Goal: Task Accomplishment & Management: Manage account settings

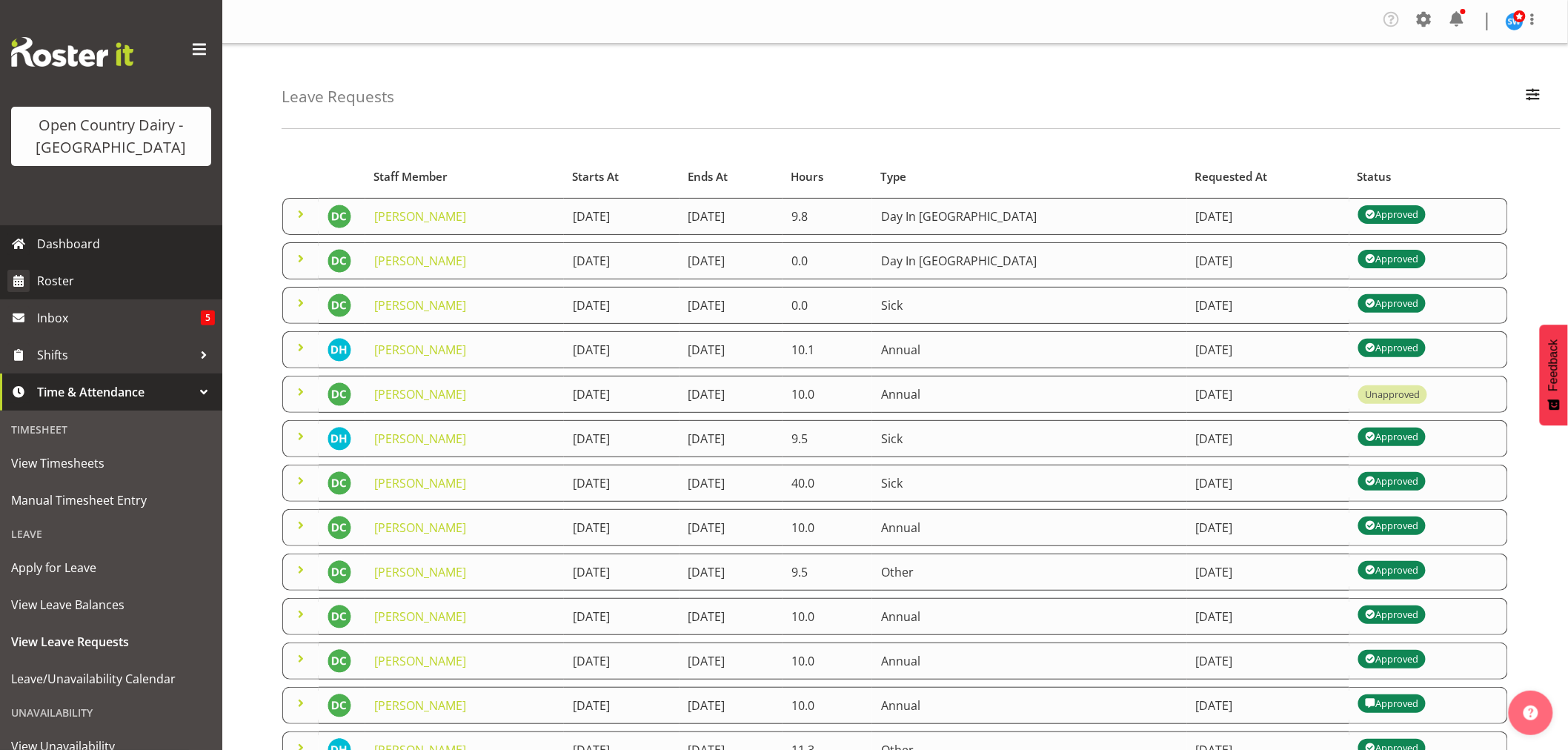
click at [56, 280] on span "Roster" at bounding box center [126, 280] width 178 height 22
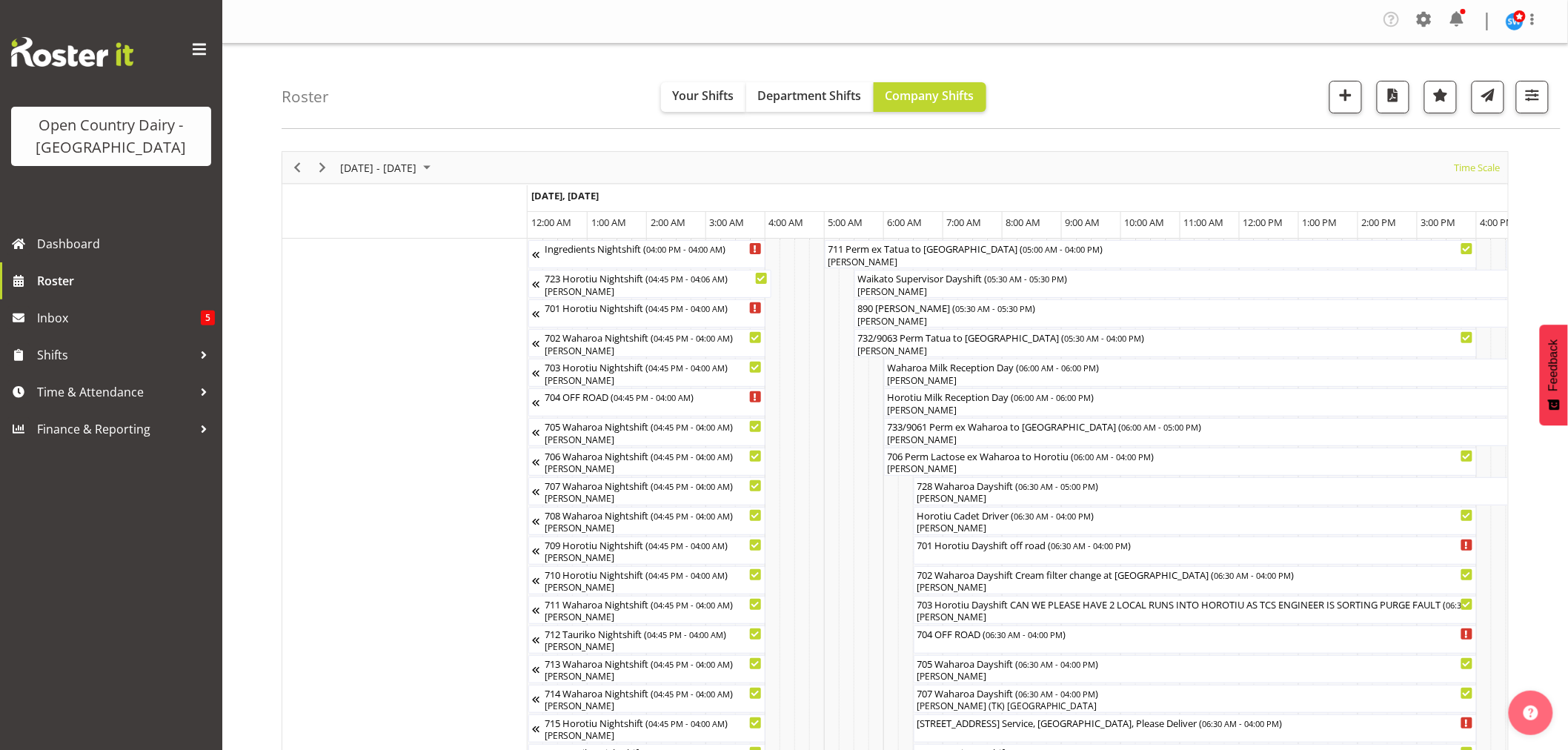
scroll to position [0, 5692]
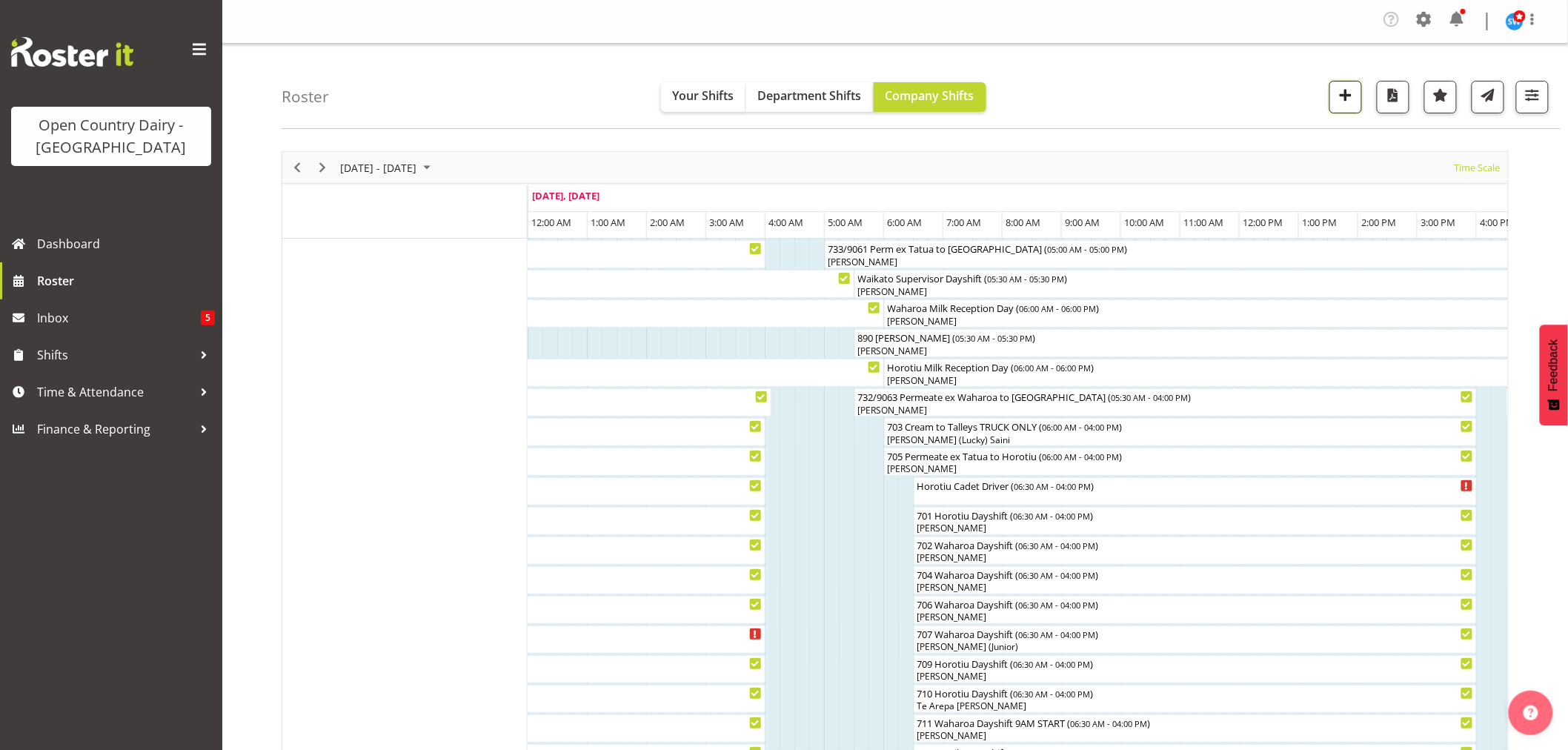
click at [1340, 96] on span "button" at bounding box center [1346, 95] width 19 height 19
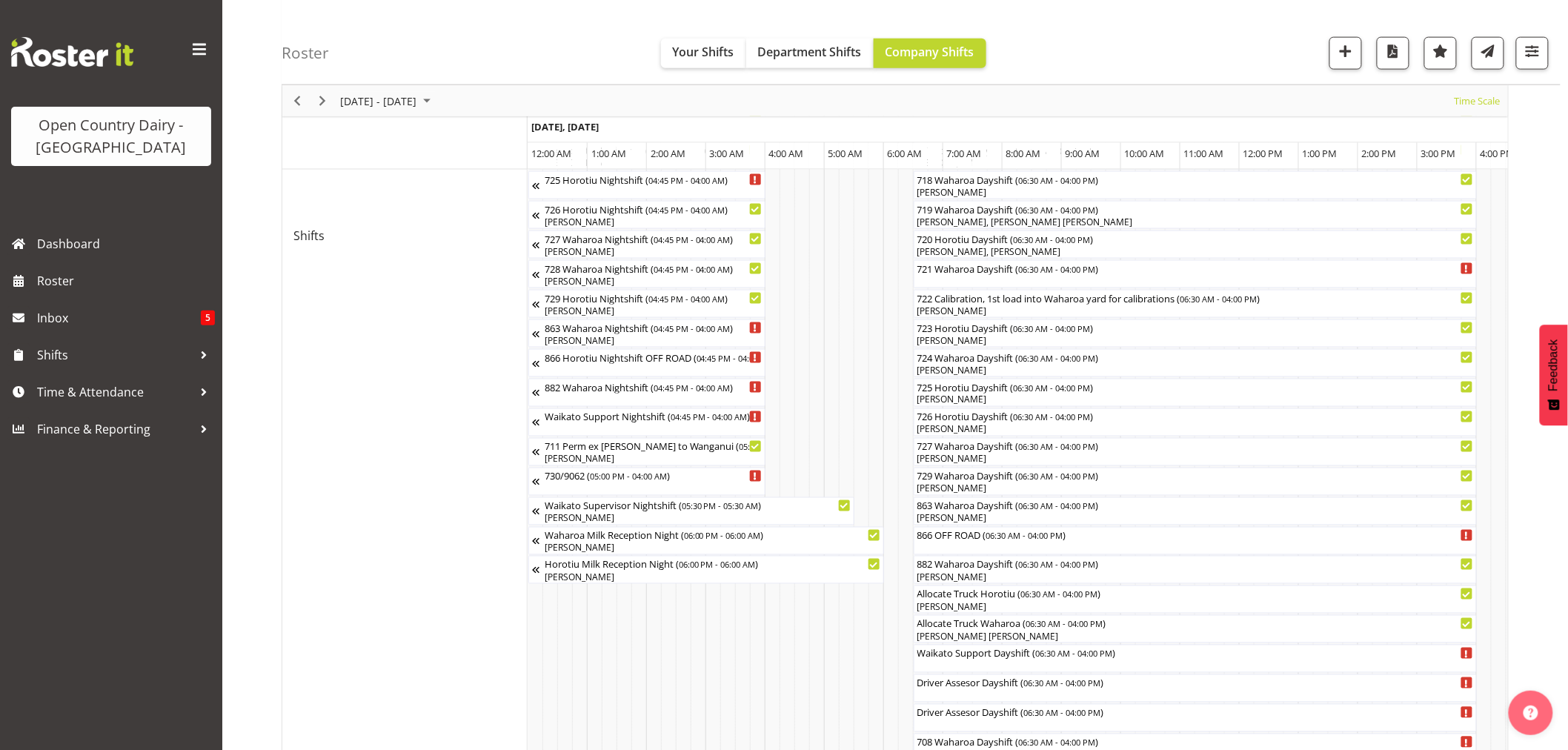
scroll to position [0, 7747]
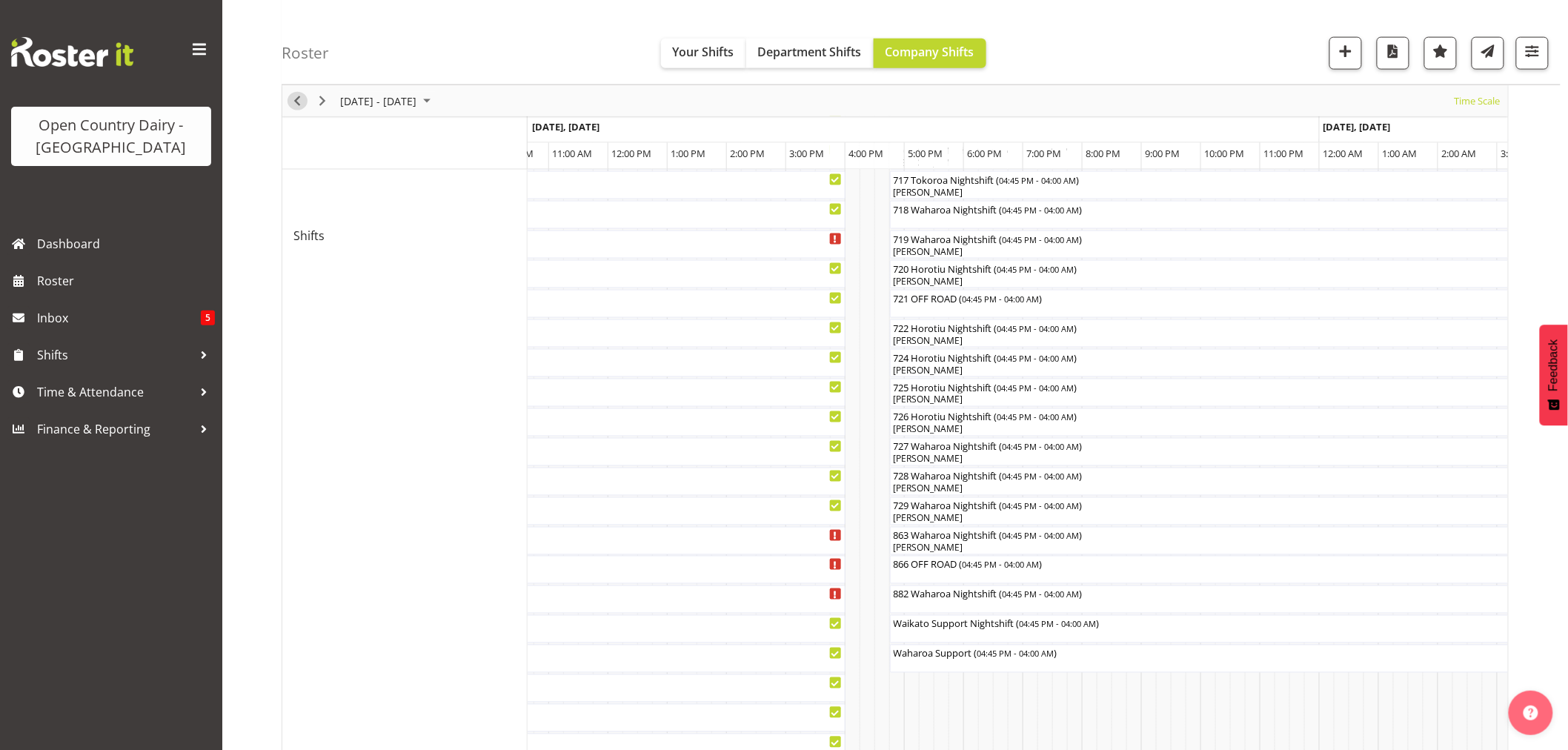
click at [300, 97] on span "Previous" at bounding box center [297, 100] width 18 height 19
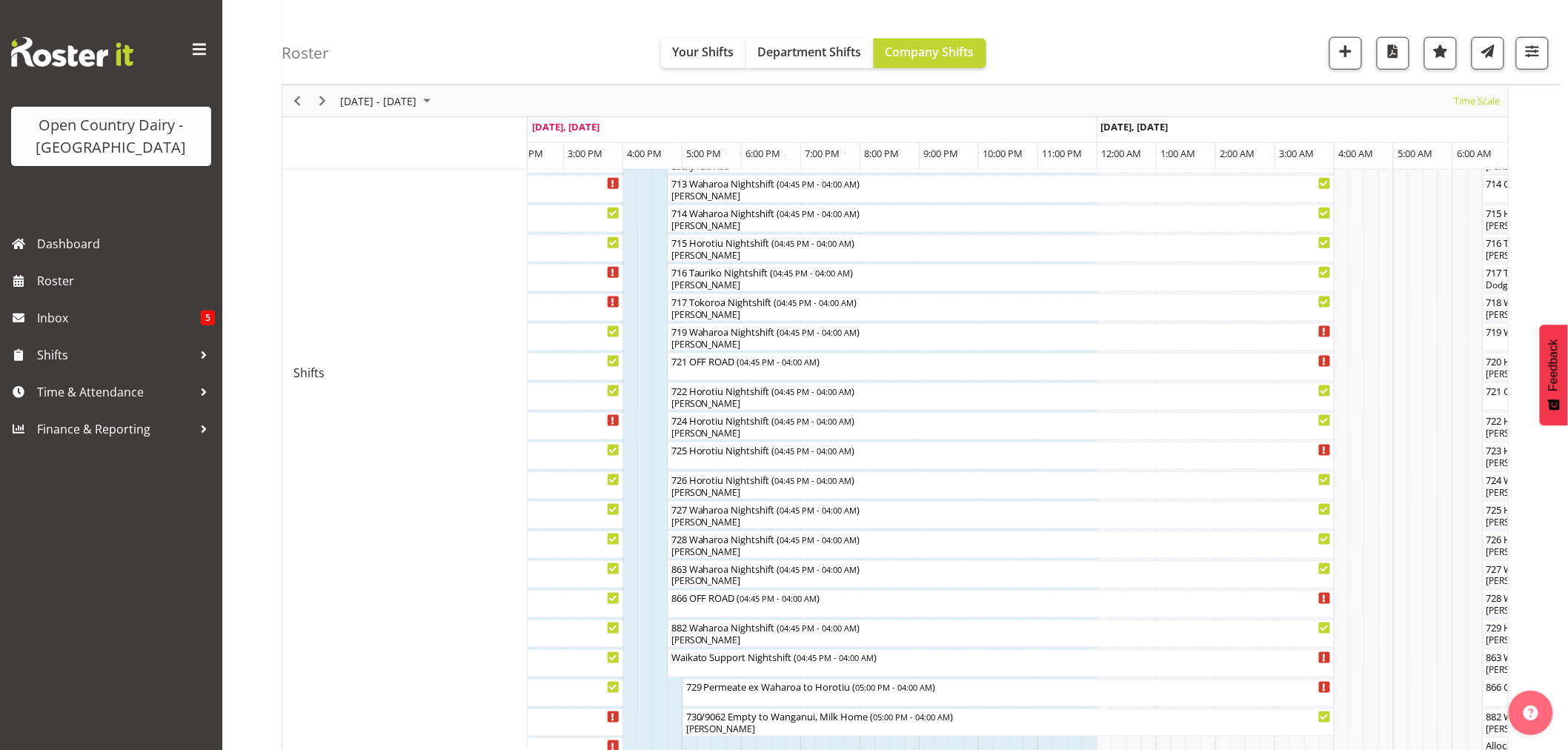
scroll to position [741, 0]
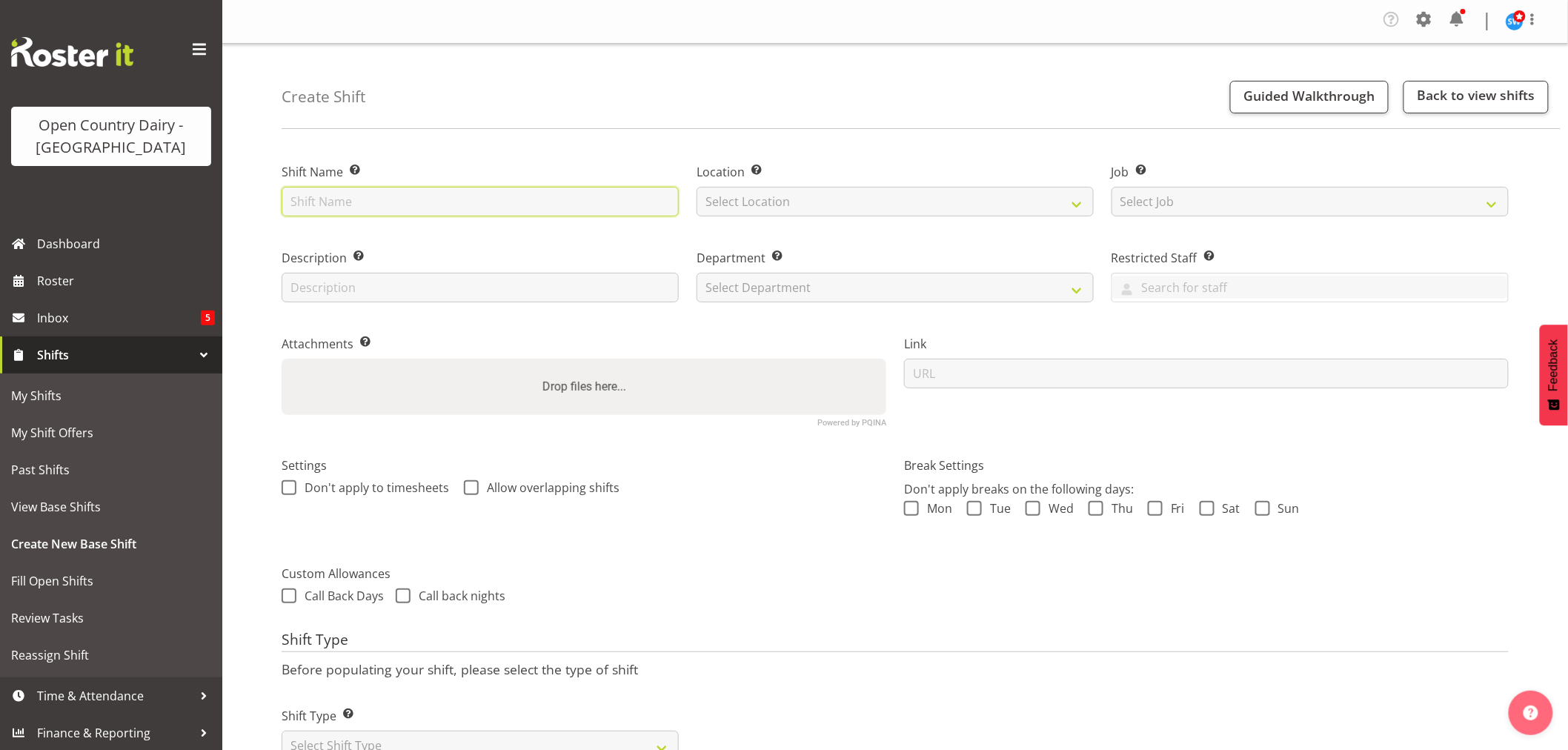
click at [346, 200] on input "text" at bounding box center [480, 202] width 398 height 30
type input "Driver Assessor admin"
drag, startPoint x: 854, startPoint y: 335, endPoint x: 851, endPoint y: 277, distance: 58.1
click at [854, 334] on div "Attachments Add any relevant attachments to the shift (e.g. Health & Safety Pla…" at bounding box center [583, 375] width 622 height 122
click at [846, 206] on select "Select Location Ingredients Waharoa Office Waikato Milk Whanganui Office" at bounding box center [895, 202] width 398 height 30
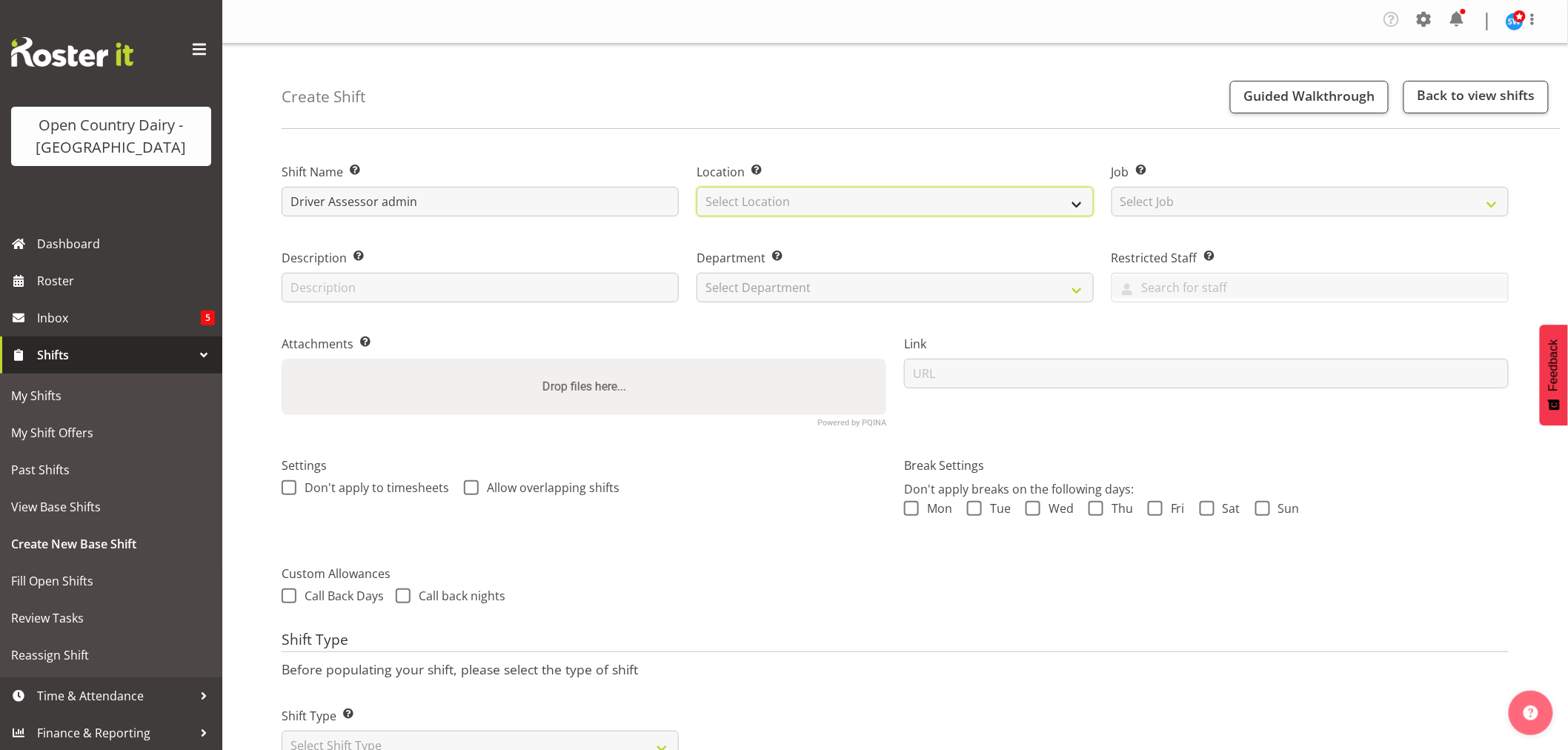
select select "1054"
click at [696, 187] on select "Select Location Ingredients Waharoa Office Waikato Milk Whanganui Office" at bounding box center [895, 202] width 398 height 30
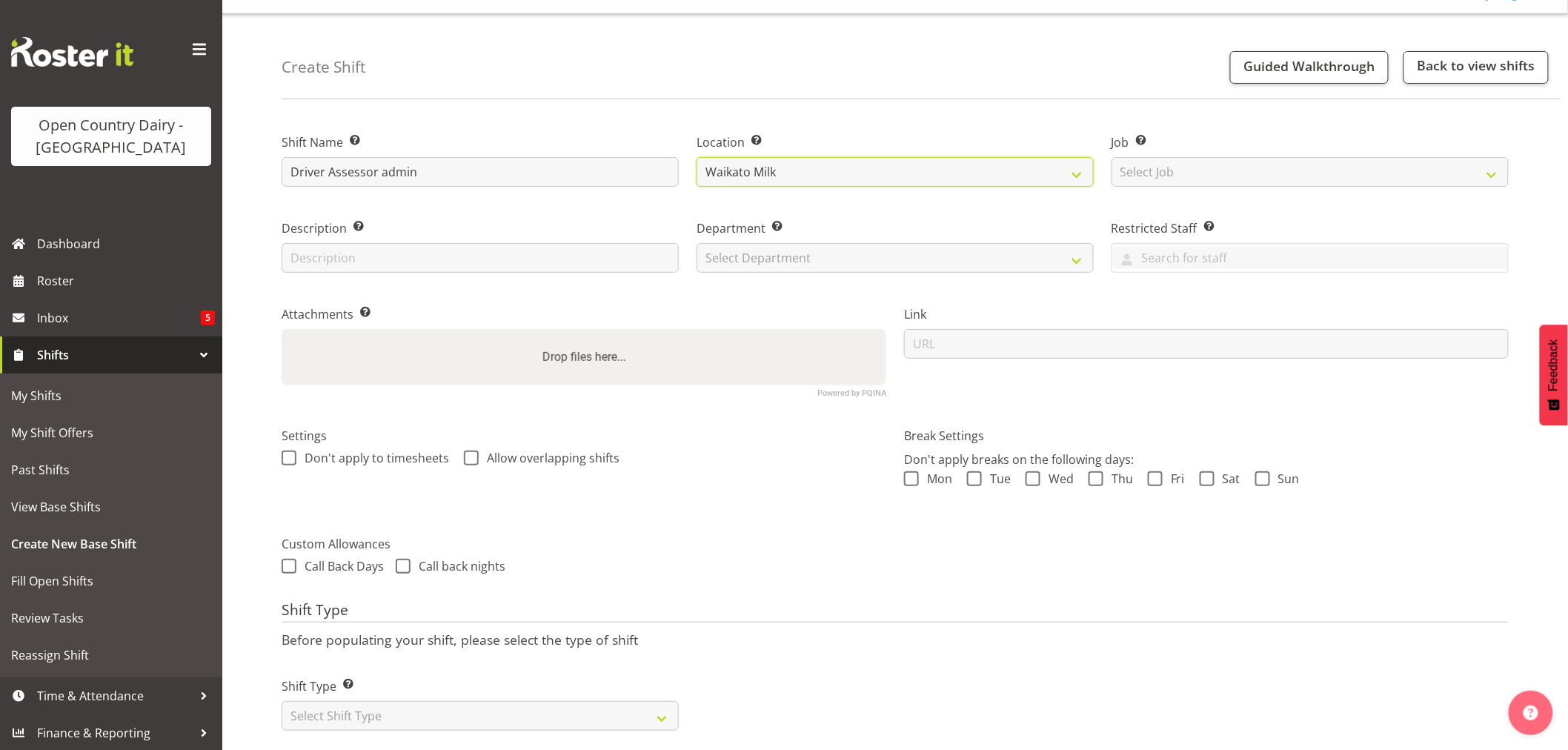
scroll to position [57, 0]
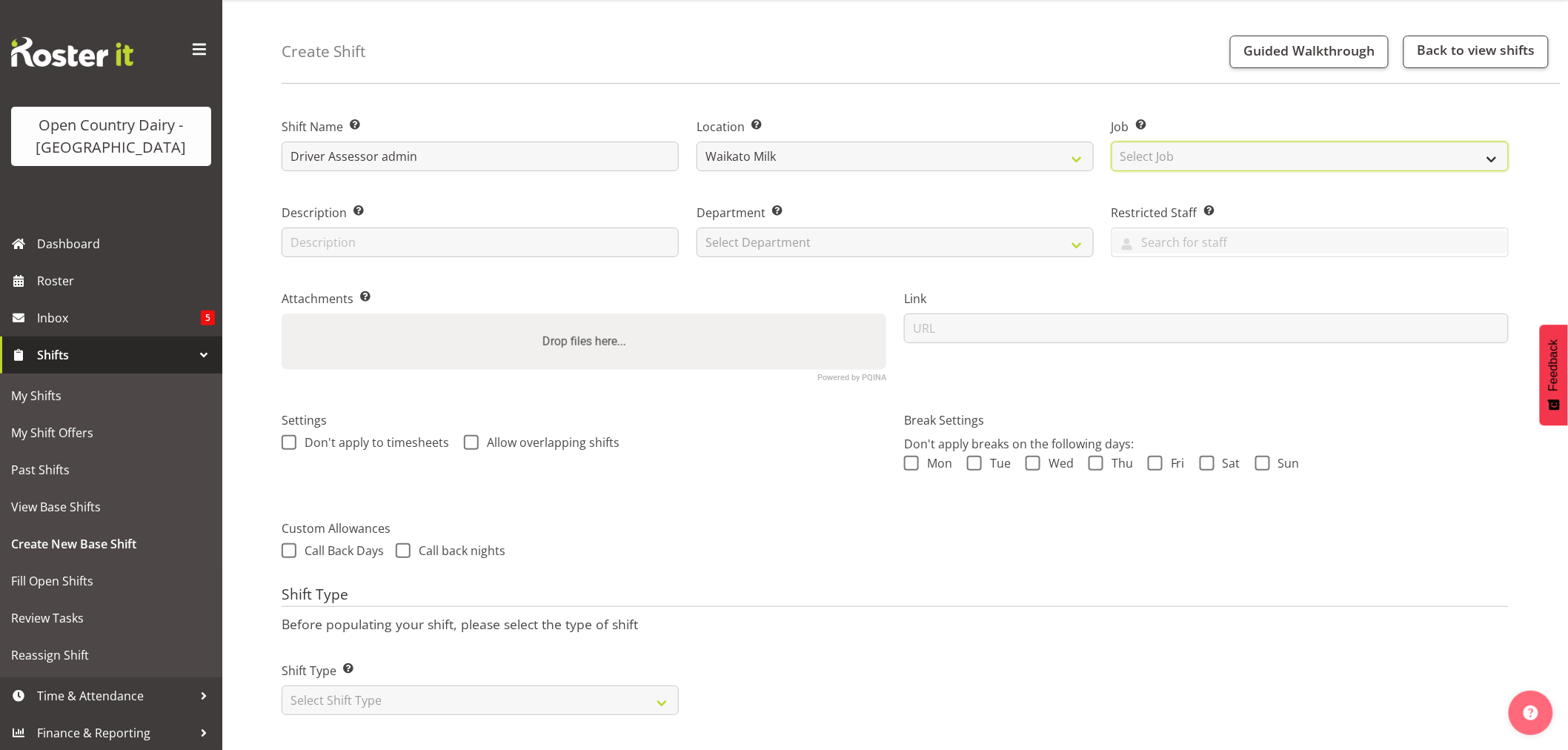
click at [1151, 146] on select "Select Job Create new job Driver Driver supervisor Support" at bounding box center [1310, 157] width 398 height 30
click at [658, 694] on select "Select Shift Type One Off Shift Recurring Shift Rotating Shift" at bounding box center [480, 701] width 398 height 30
select select "one_off"
click at [282, 686] on select "Select Shift Type One Off Shift Recurring Shift Rotating Shift" at bounding box center [480, 701] width 398 height 30
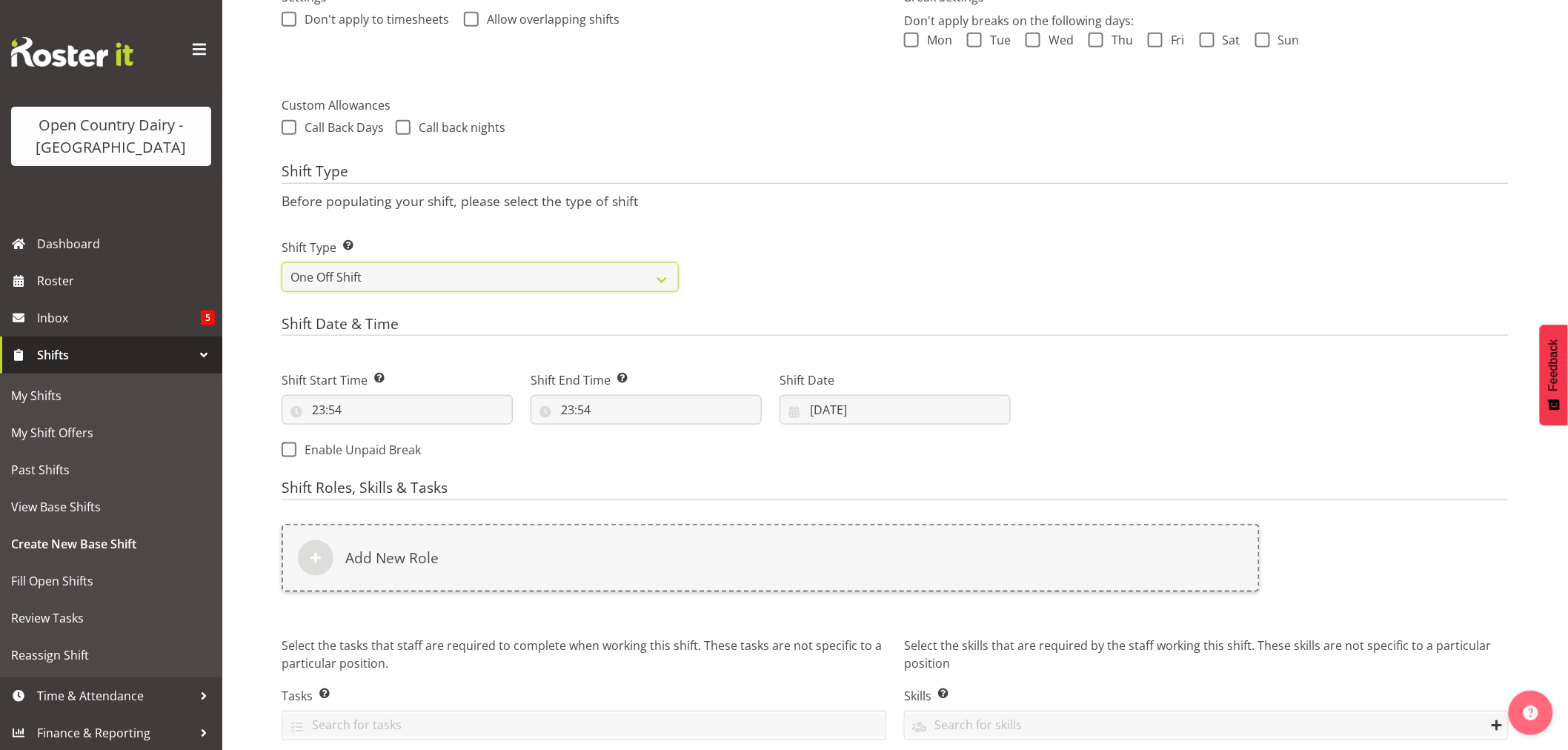
scroll to position [469, 0]
click at [316, 415] on input "23:54" at bounding box center [398, 409] width 231 height 30
click at [389, 447] on select "00 01 02 03 04 05 06 07 08 09 10 11 12 13 14 15 16 17 18 19 20 21 22 23" at bounding box center [383, 448] width 33 height 30
select select "16"
click at [366, 433] on select "00 01 02 03 04 05 06 07 08 09 10 11 12 13 14 15 16 17 18 19 20 21 22 23" at bounding box center [383, 448] width 33 height 30
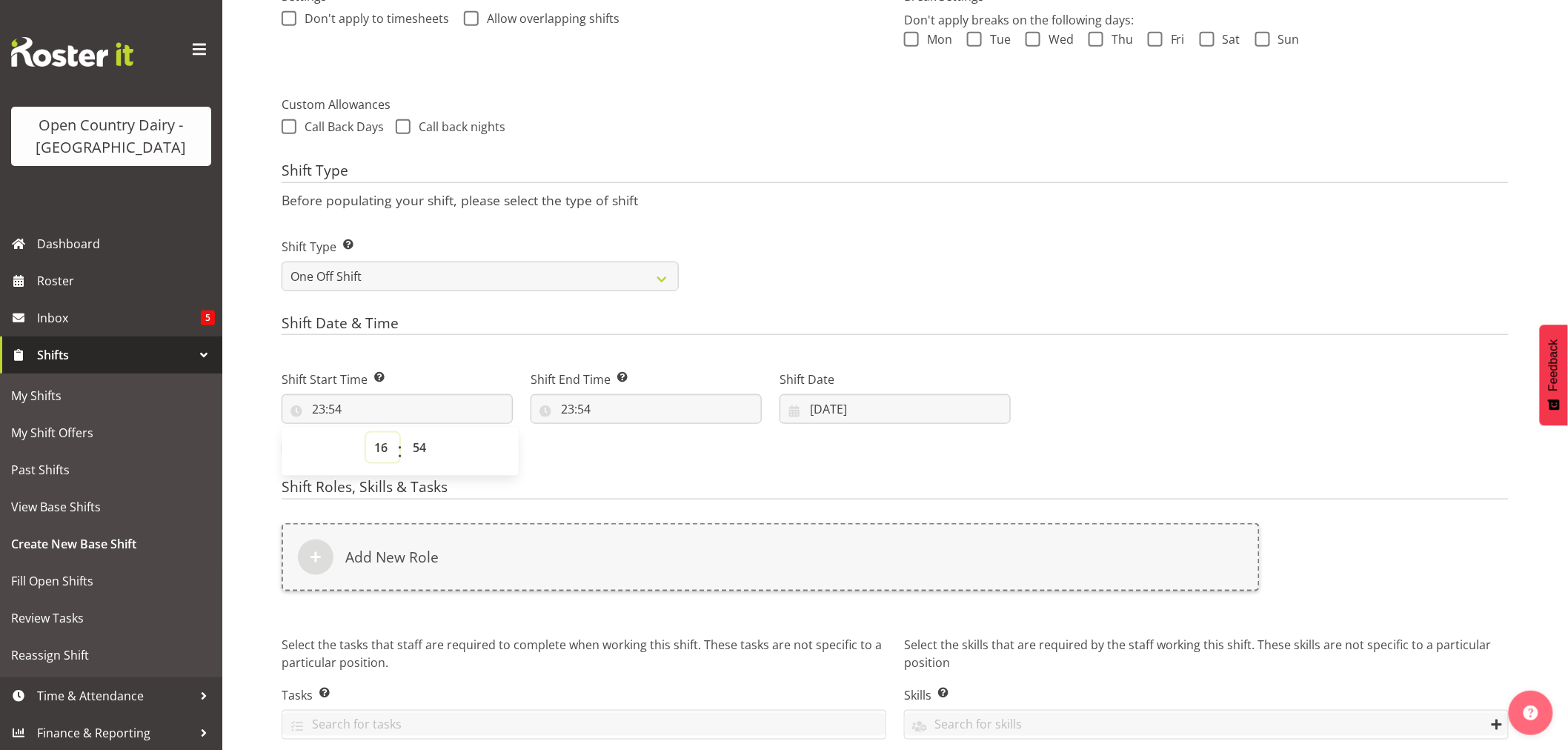
type input "16:54"
click at [416, 443] on select "00 01 02 03 04 05 06 07 08 09 10 11 12 13 14 15 16 17 18 19 20 21 22 23 24 25 2…" at bounding box center [421, 448] width 33 height 30
select select "45"
click at [405, 433] on select "00 01 02 03 04 05 06 07 08 09 10 11 12 13 14 15 16 17 18 19 20 21 22 23 24 25 2…" at bounding box center [421, 448] width 33 height 30
type input "16:45"
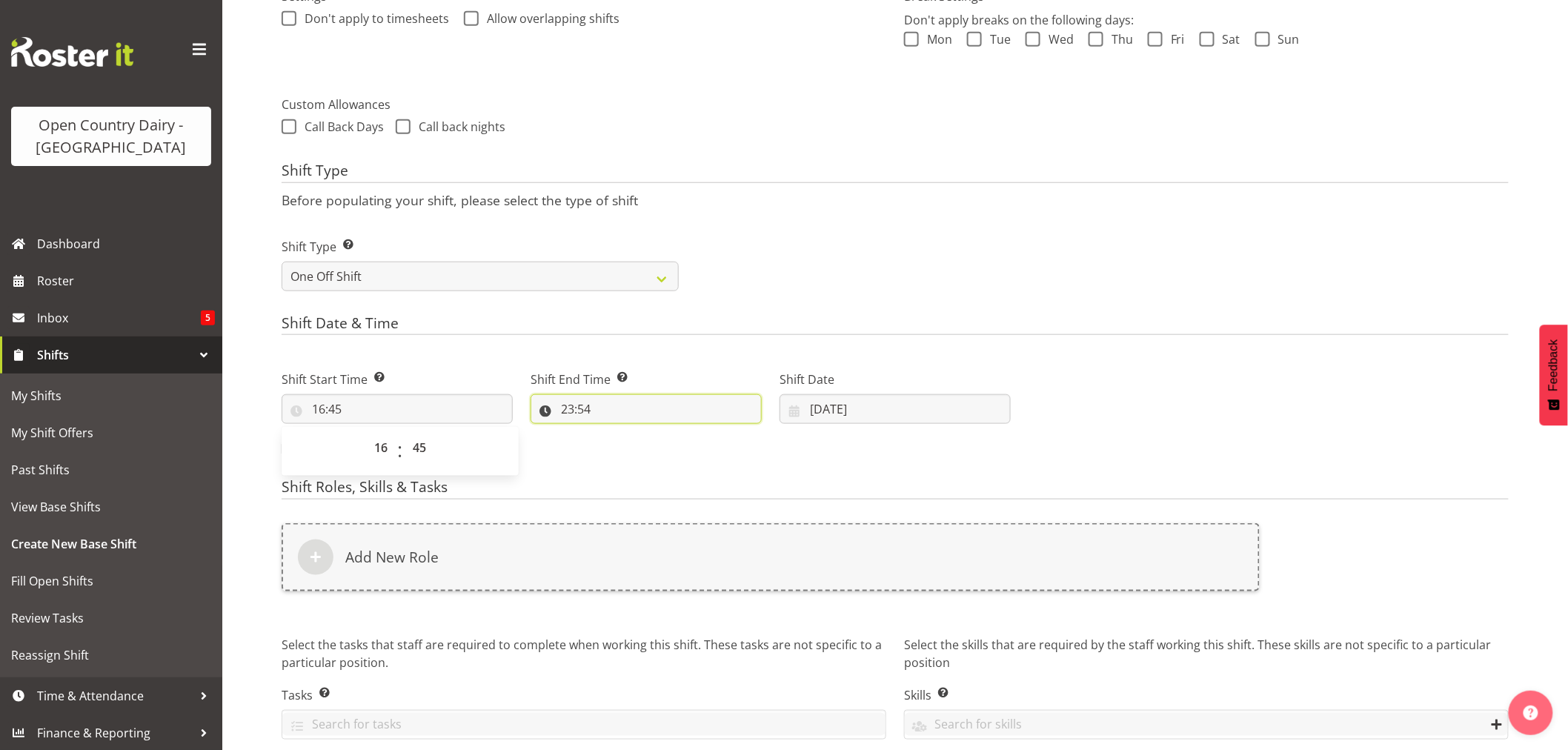
click at [564, 401] on input "23:54" at bounding box center [646, 409] width 231 height 30
click at [618, 445] on select "00 01 02 03 04 05 06 07 08 09 10 11 12 13 14 15 16 17 18 19 20 21 22 23" at bounding box center [632, 448] width 33 height 30
select select "4"
click at [615, 433] on select "00 01 02 03 04 05 06 07 08 09 10 11 12 13 14 15 16 17 18 19 20 21 22 23" at bounding box center [632, 448] width 33 height 30
type input "04:54"
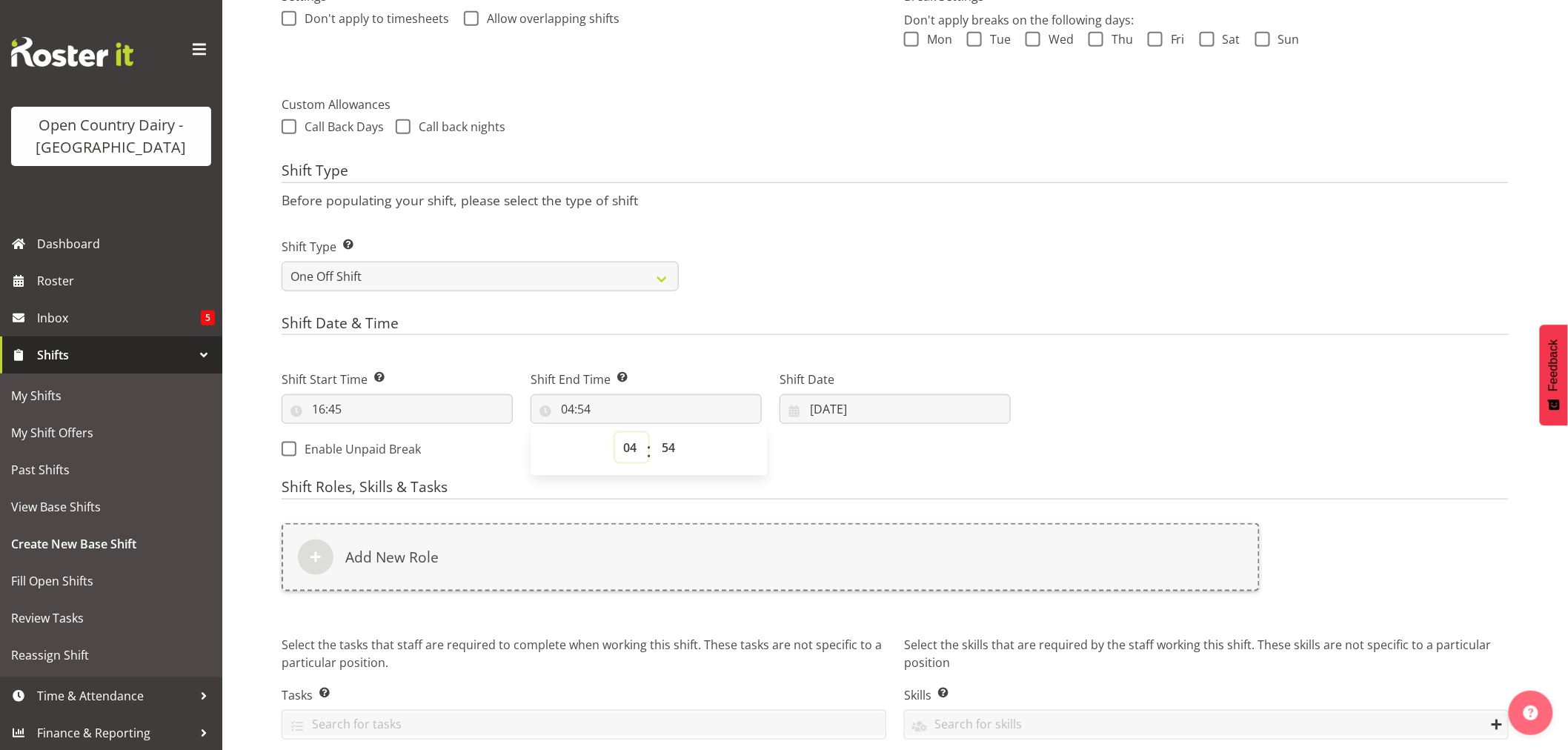
click at [632, 445] on select "00 01 02 03 04 05 06 07 08 09 10 11 12 13 14 15 16 17 18 19 20 21 22 23" at bounding box center [632, 448] width 33 height 30
select select "12"
click at [615, 433] on select "00 01 02 03 04 05 06 07 08 09 10 11 12 13 14 15 16 17 18 19 20 21 22 23" at bounding box center [632, 448] width 33 height 30
type input "12:54"
click at [626, 448] on select "00 01 02 03 04 05 06 07 08 09 10 11 12 13 14 15 16 17 18 19 20 21 22 23" at bounding box center [632, 448] width 33 height 30
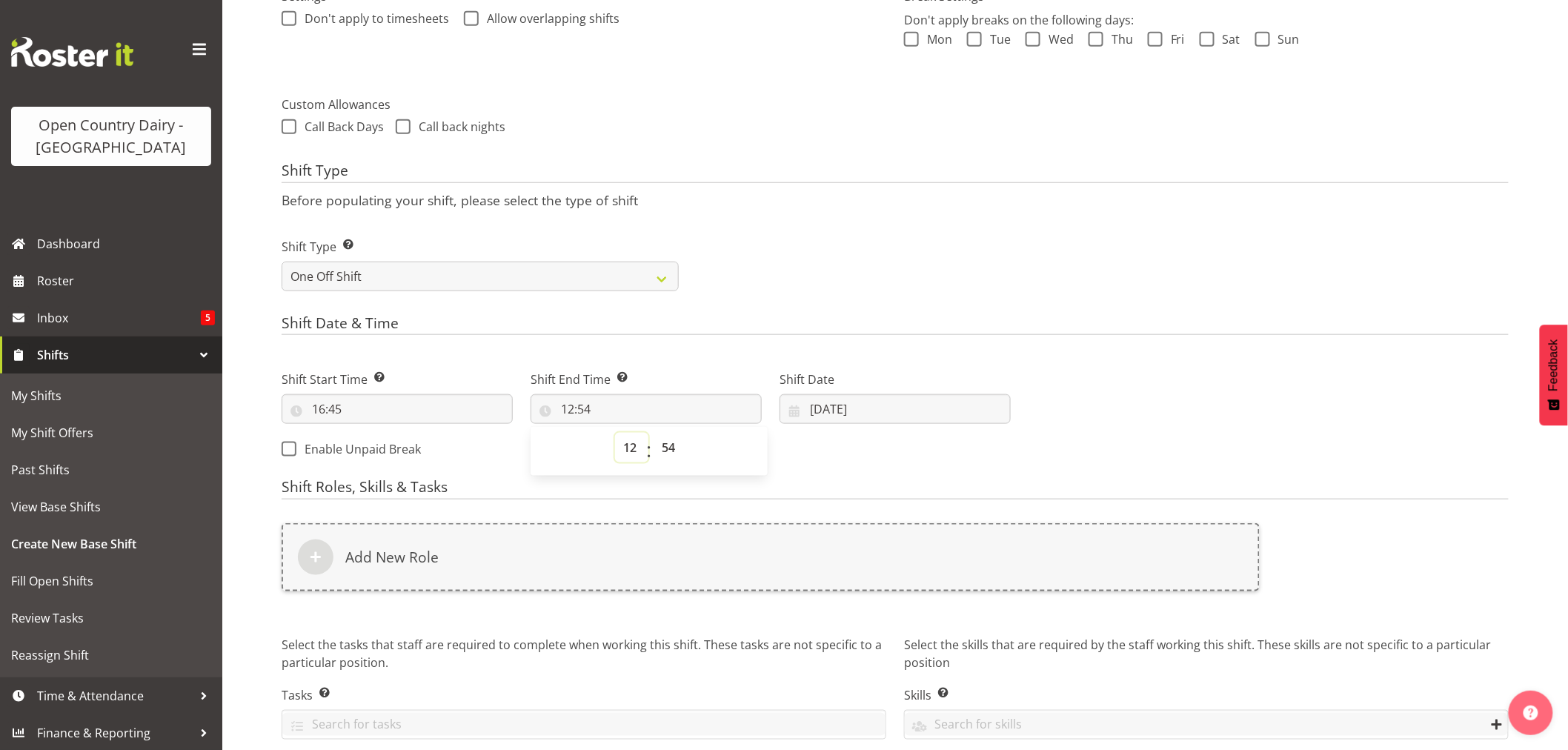
select select "23"
click at [615, 433] on select "00 01 02 03 04 05 06 07 08 09 10 11 12 13 14 15 16 17 18 19 20 21 22 23" at bounding box center [632, 448] width 33 height 30
type input "23:54"
click at [628, 445] on select "00 01 02 03 04 05 06 07 08 09 10 11 12 13 14 15 16 17 18 19 20 21 22 23" at bounding box center [632, 448] width 33 height 30
select select "0"
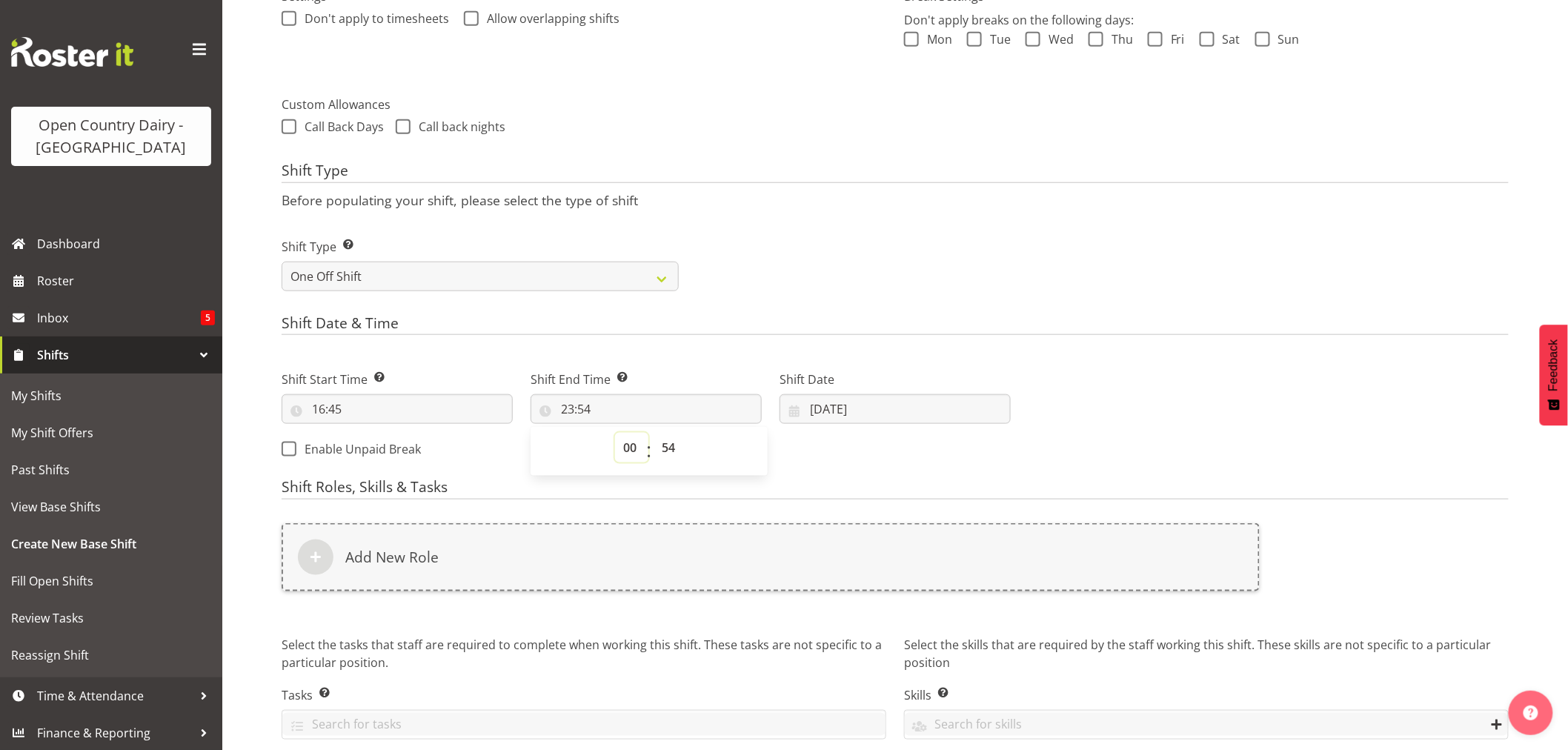
click at [615, 433] on select "00 01 02 03 04 05 06 07 08 09 10 11 12 13 14 15 16 17 18 19 20 21 22 23" at bounding box center [632, 448] width 33 height 30
type input "00:54"
click at [665, 443] on select "00 01 02 03 04 05 06 07 08 09 10 11 12 13 14 15 16 17 18 19 20 21 22 23 24 25 2…" at bounding box center [671, 448] width 33 height 30
select select "0"
click at [654, 433] on select "00 01 02 03 04 05 06 07 08 09 10 11 12 13 14 15 16 17 18 19 20 21 22 23 24 25 2…" at bounding box center [671, 448] width 33 height 30
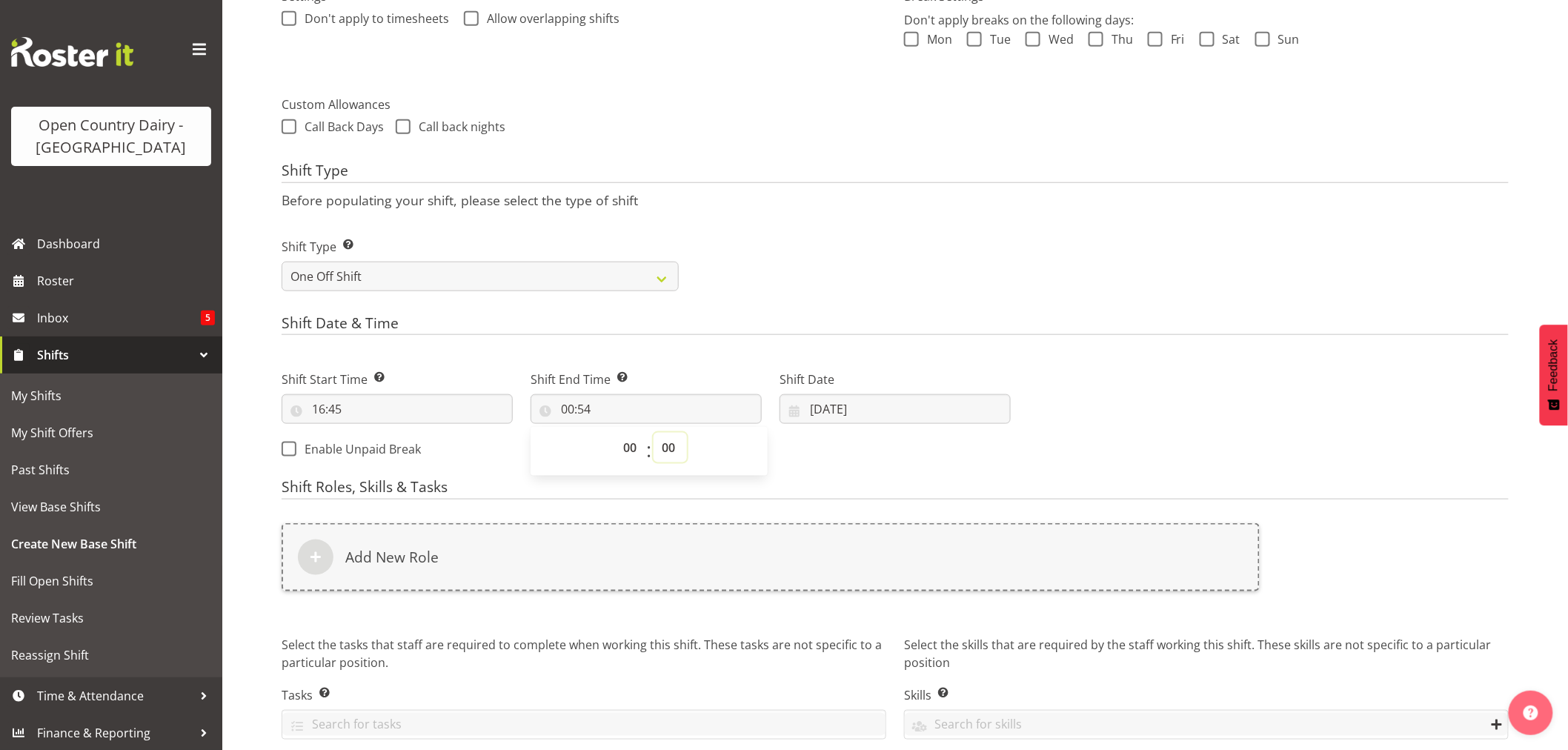
type input "00:00"
click at [853, 458] on div "Shift Start Time Set the time of the day you wish this shift to start 16:45 00 …" at bounding box center [646, 410] width 747 height 120
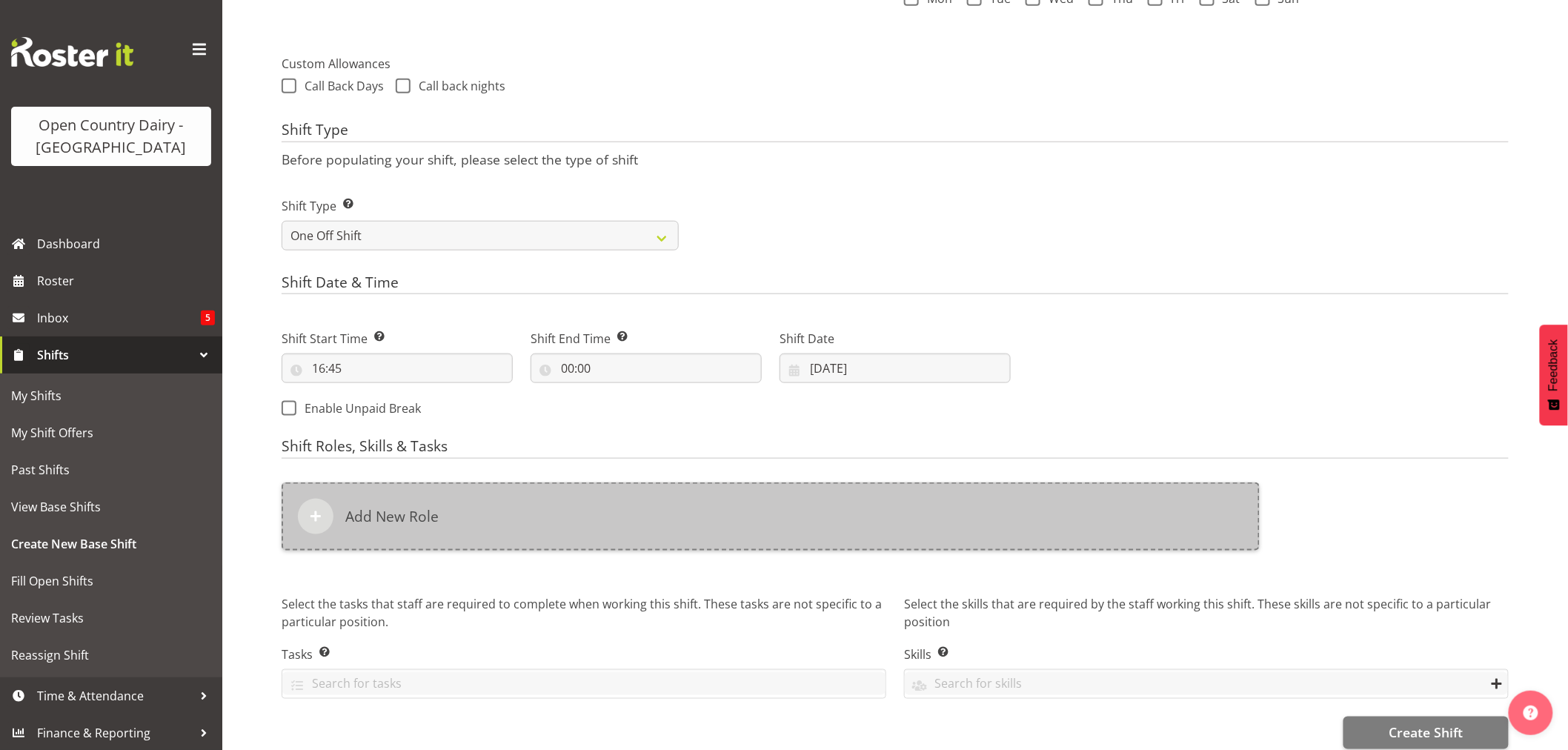
scroll to position [532, 0]
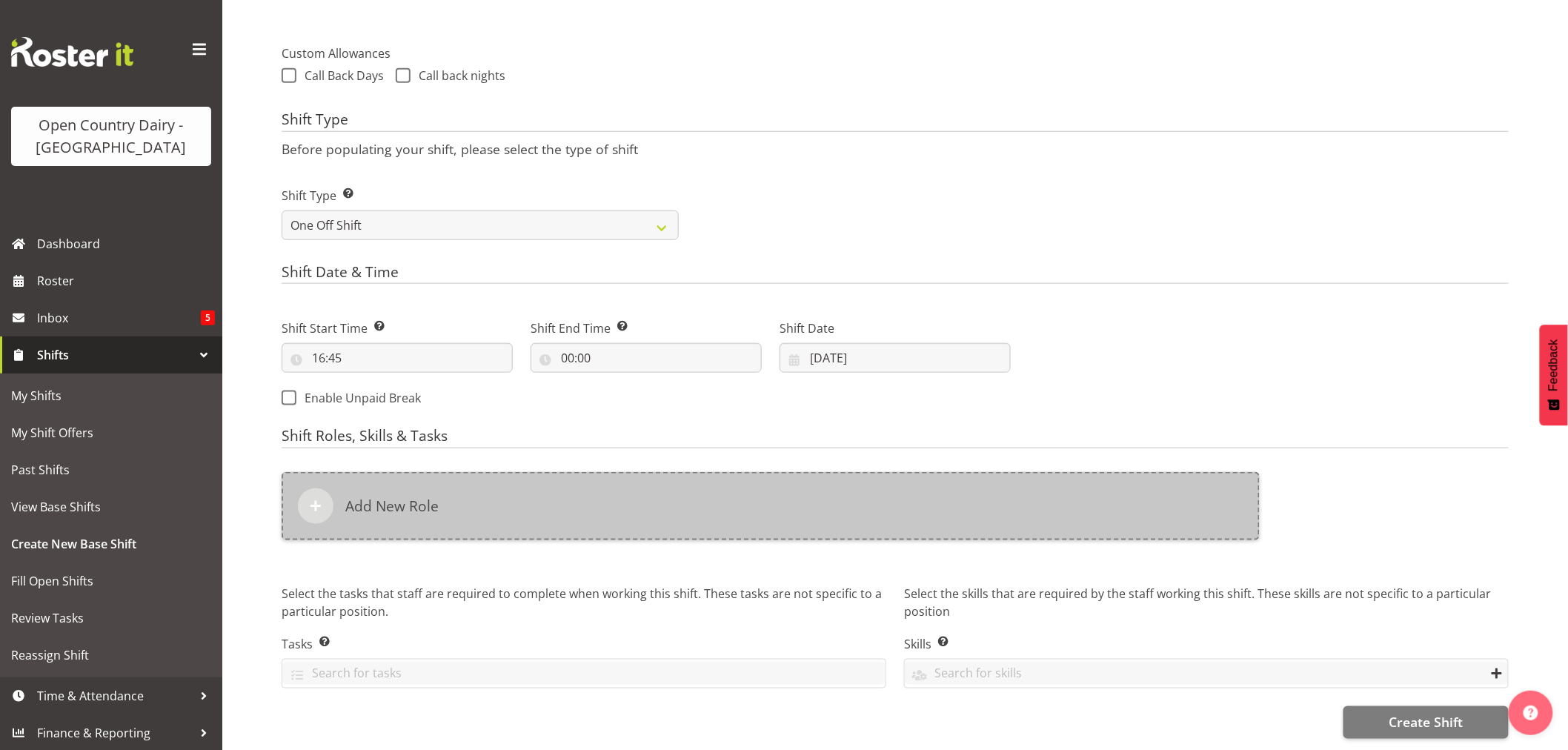
click at [624, 495] on div "Add New Role" at bounding box center [771, 506] width 978 height 68
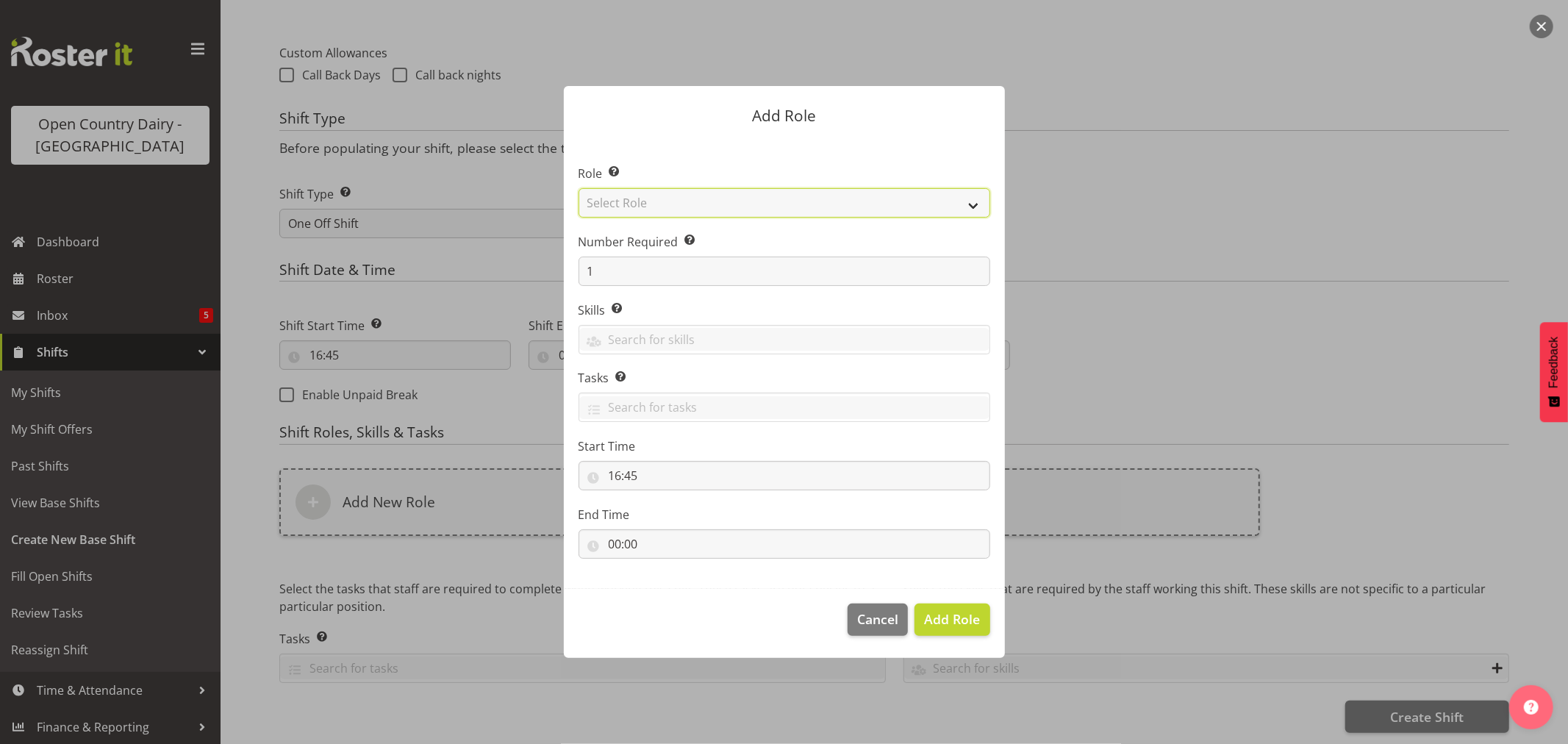
click at [695, 201] on select "Select Role Cadet Driver Crew Leader Driver Driver Buddy Driver Assessor Dayshi…" at bounding box center [784, 203] width 412 height 30
select select "1482"
click at [579, 188] on select "Select Role Cadet Driver Crew Leader Driver Driver Buddy Driver Assessor Dayshi…" at bounding box center [784, 203] width 412 height 30
click at [954, 622] on span "Add Role" at bounding box center [952, 619] width 56 height 17
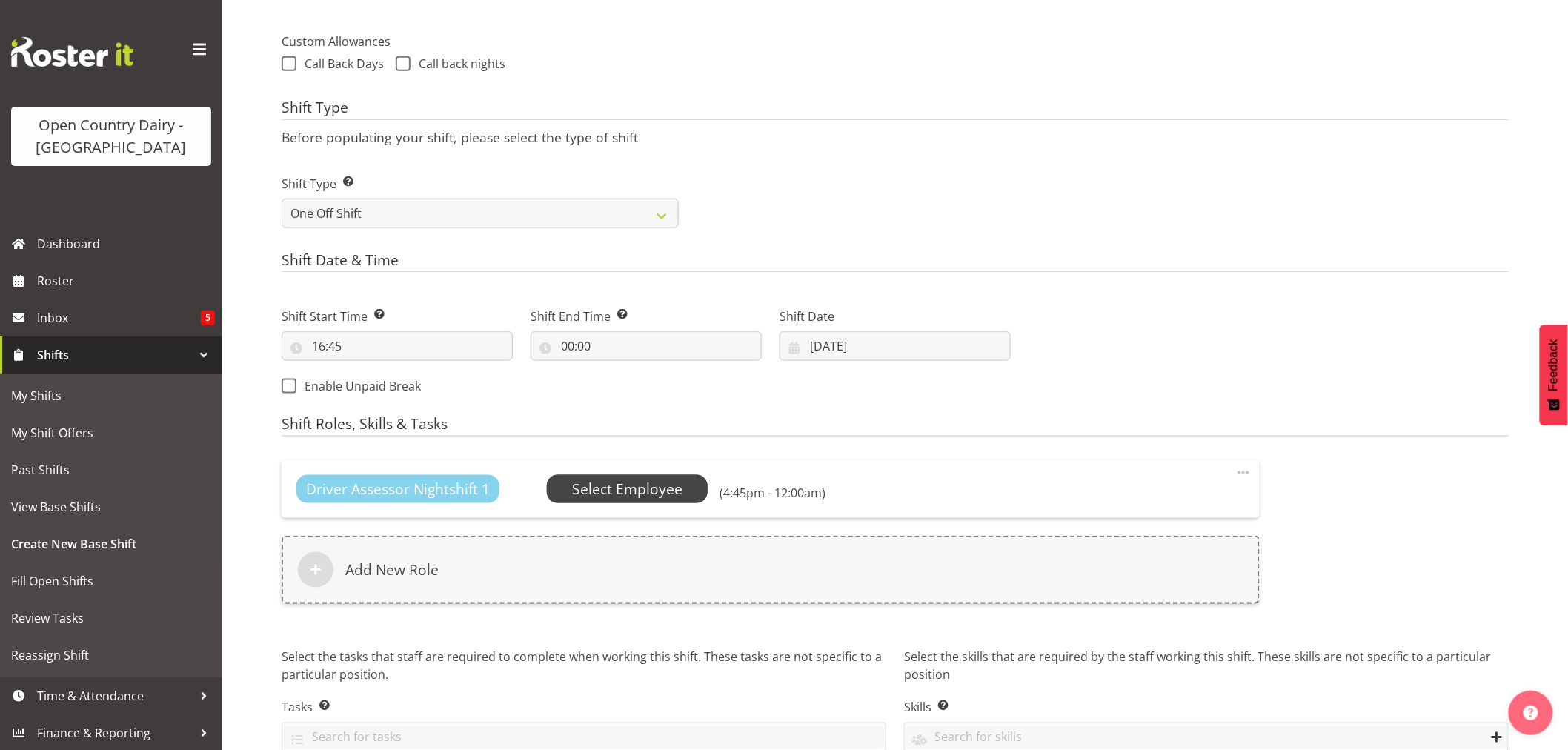
click at [609, 479] on span "Select Employee" at bounding box center [627, 489] width 110 height 21
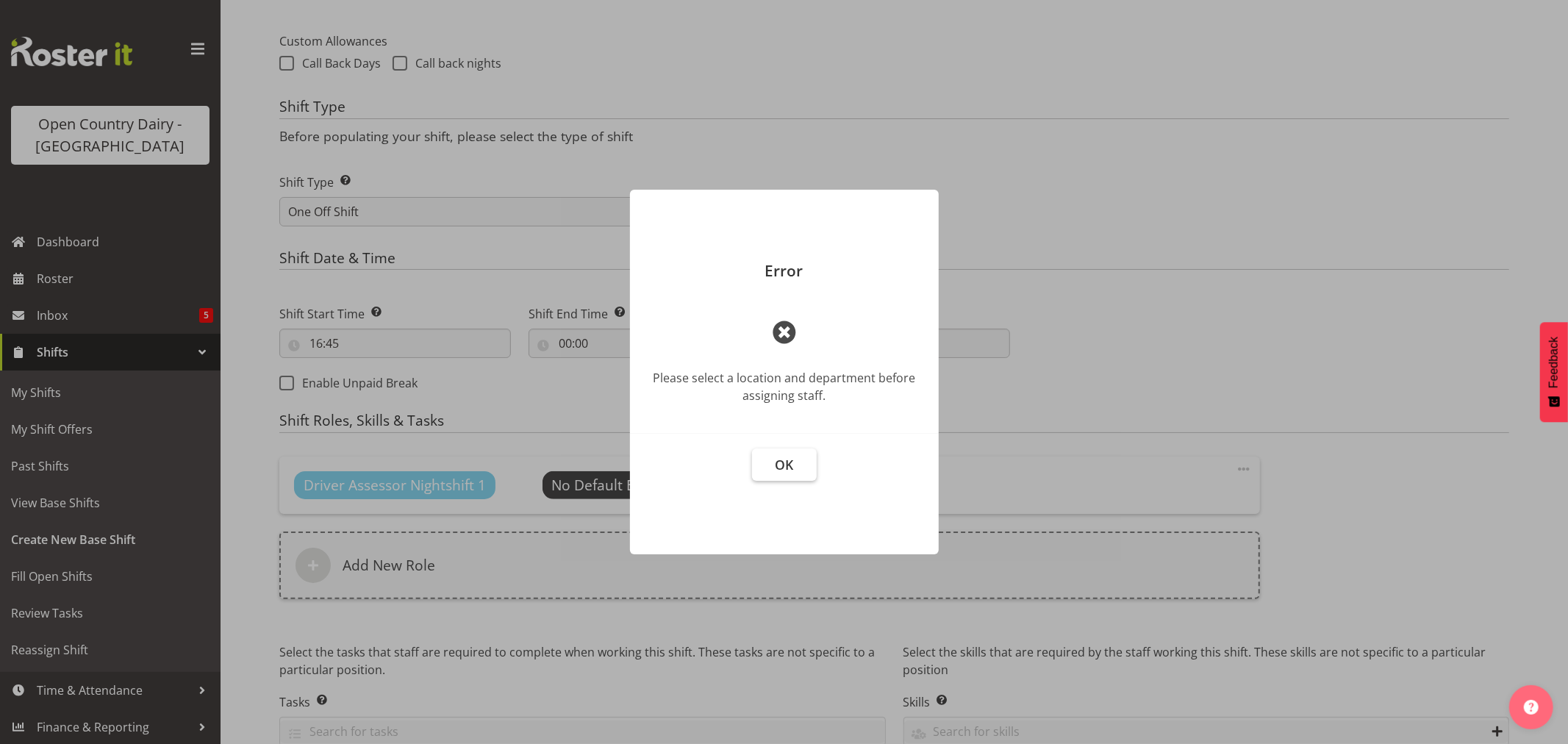
click at [781, 463] on span "OK" at bounding box center [783, 464] width 18 height 17
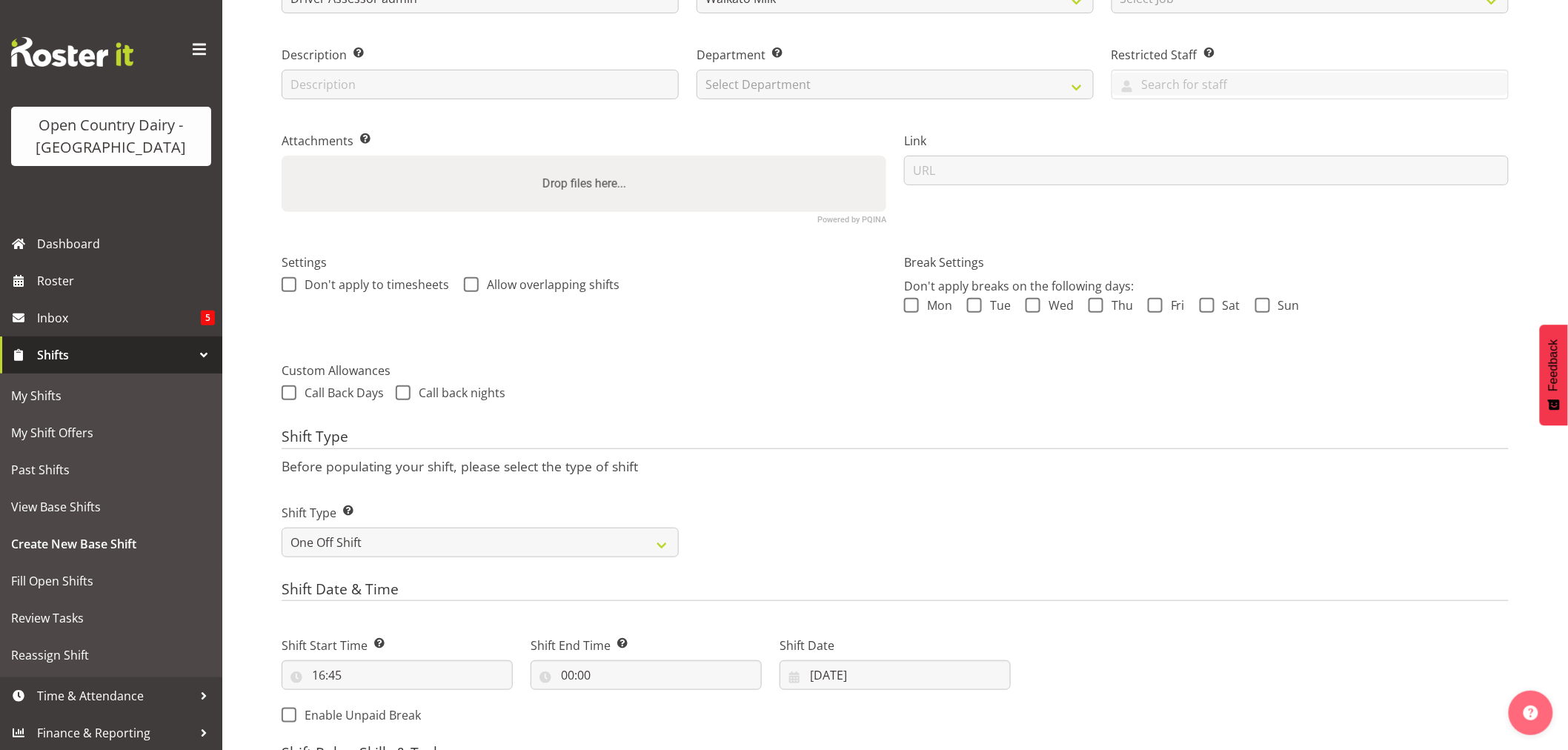
scroll to position [0, 0]
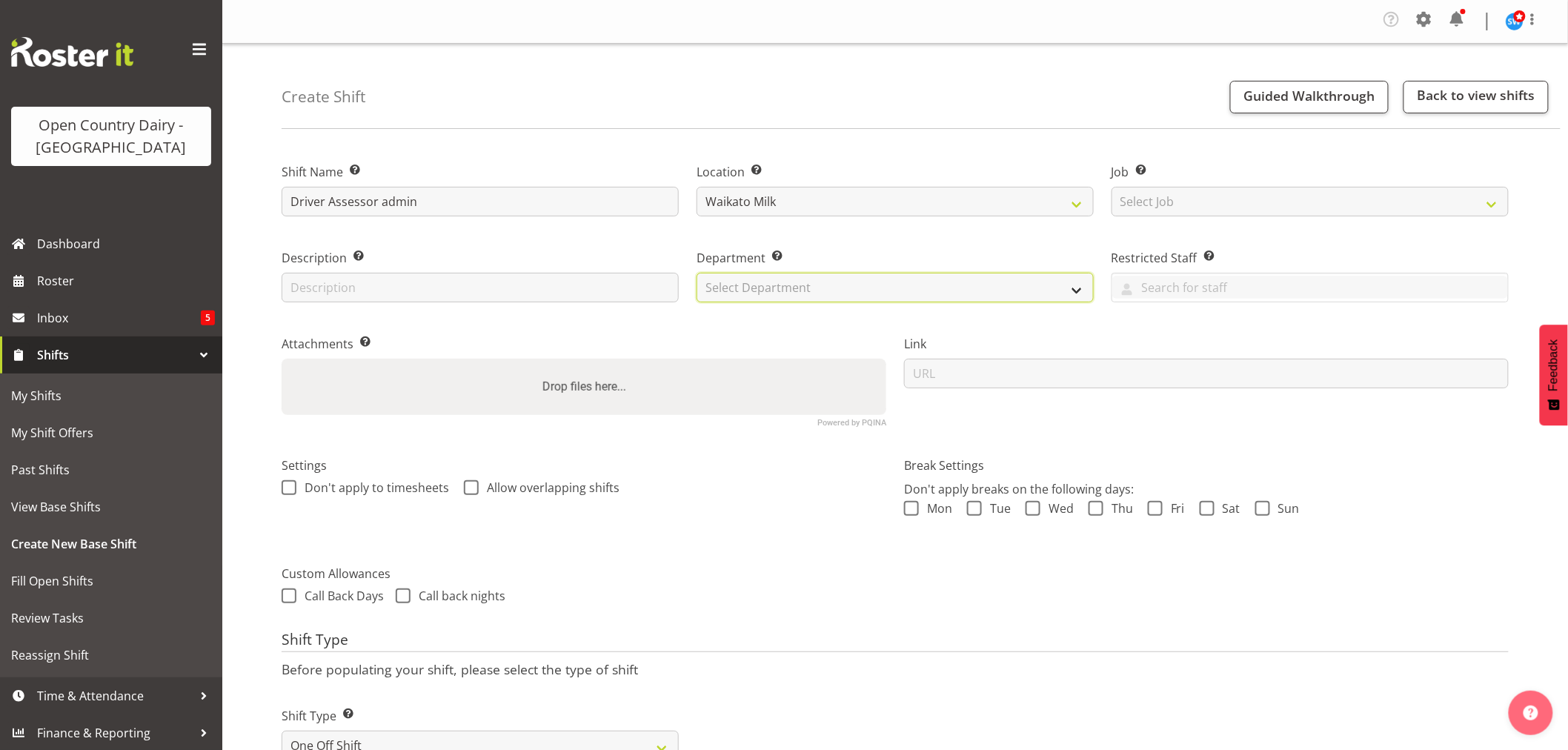
click at [729, 290] on select "Select Department 701 702 703 704 705 706 707 708 709 710 711 712 713 714 715 7…" at bounding box center [895, 287] width 398 height 30
click at [696, 272] on select "Select Department 701 702 703 704 705 706 707 708 709 710 711 712 713 714 715 7…" at bounding box center [895, 287] width 398 height 30
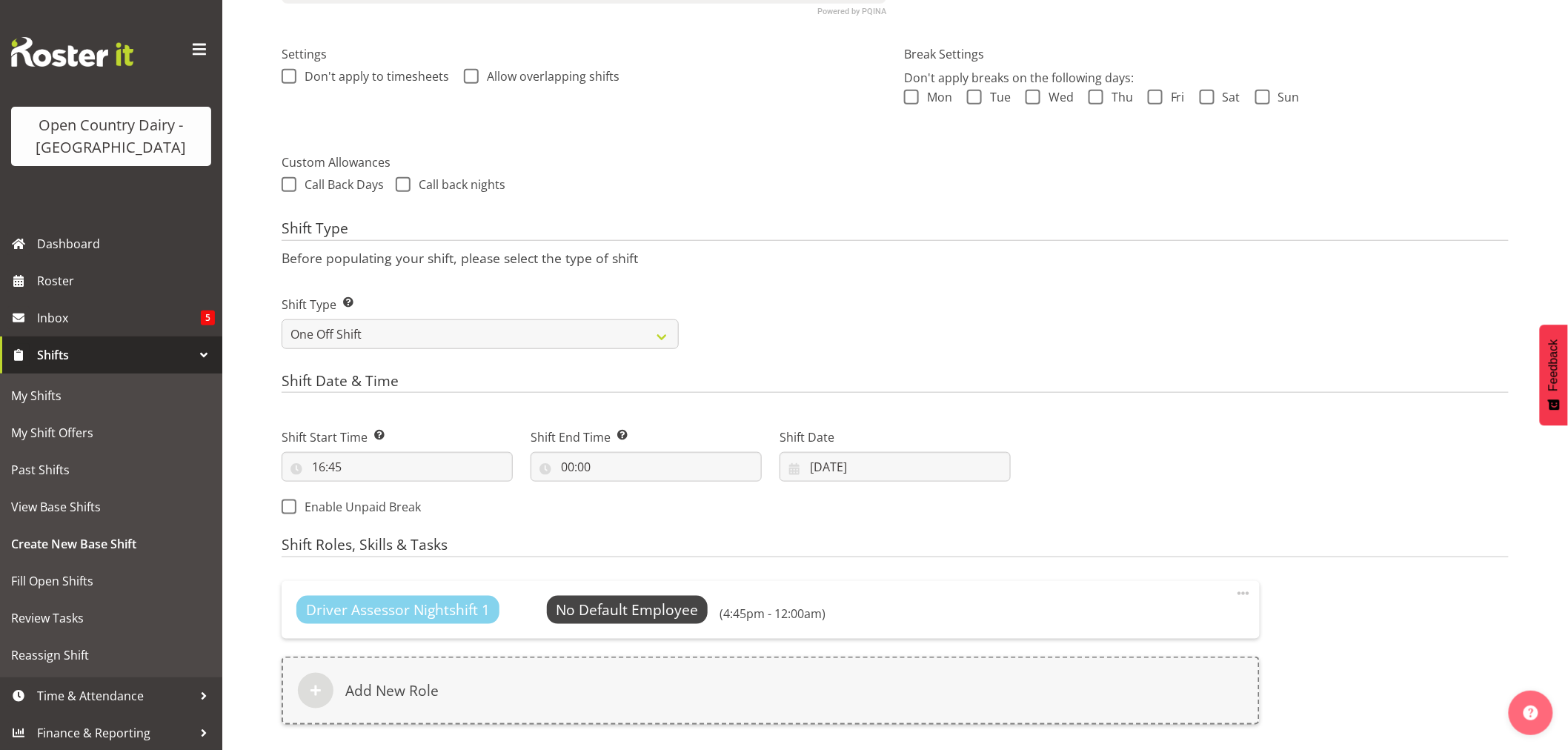
scroll to position [608, 0]
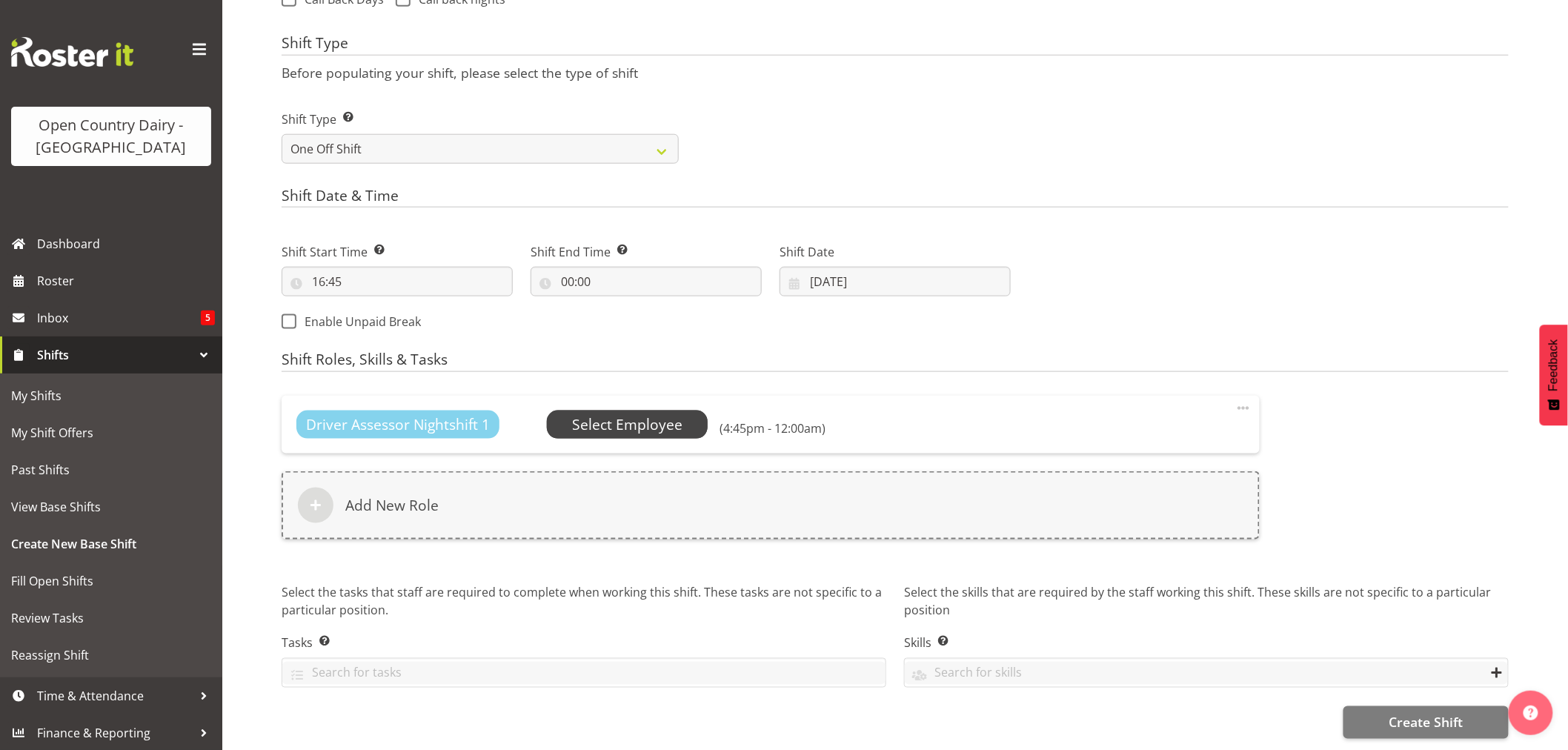
click at [613, 414] on span "Select Employee" at bounding box center [627, 425] width 110 height 21
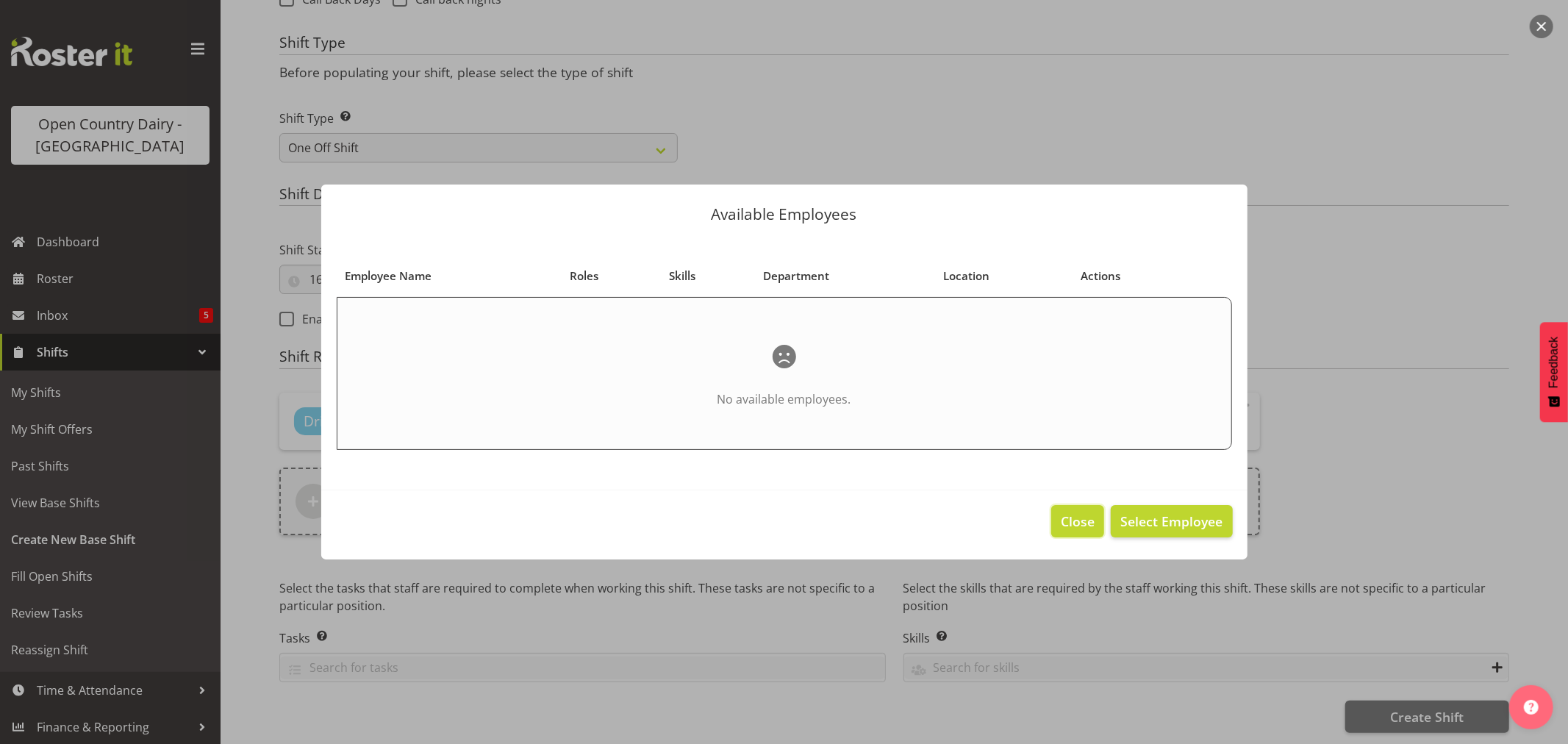
click at [1056, 522] on button "Close" at bounding box center [1078, 521] width 53 height 32
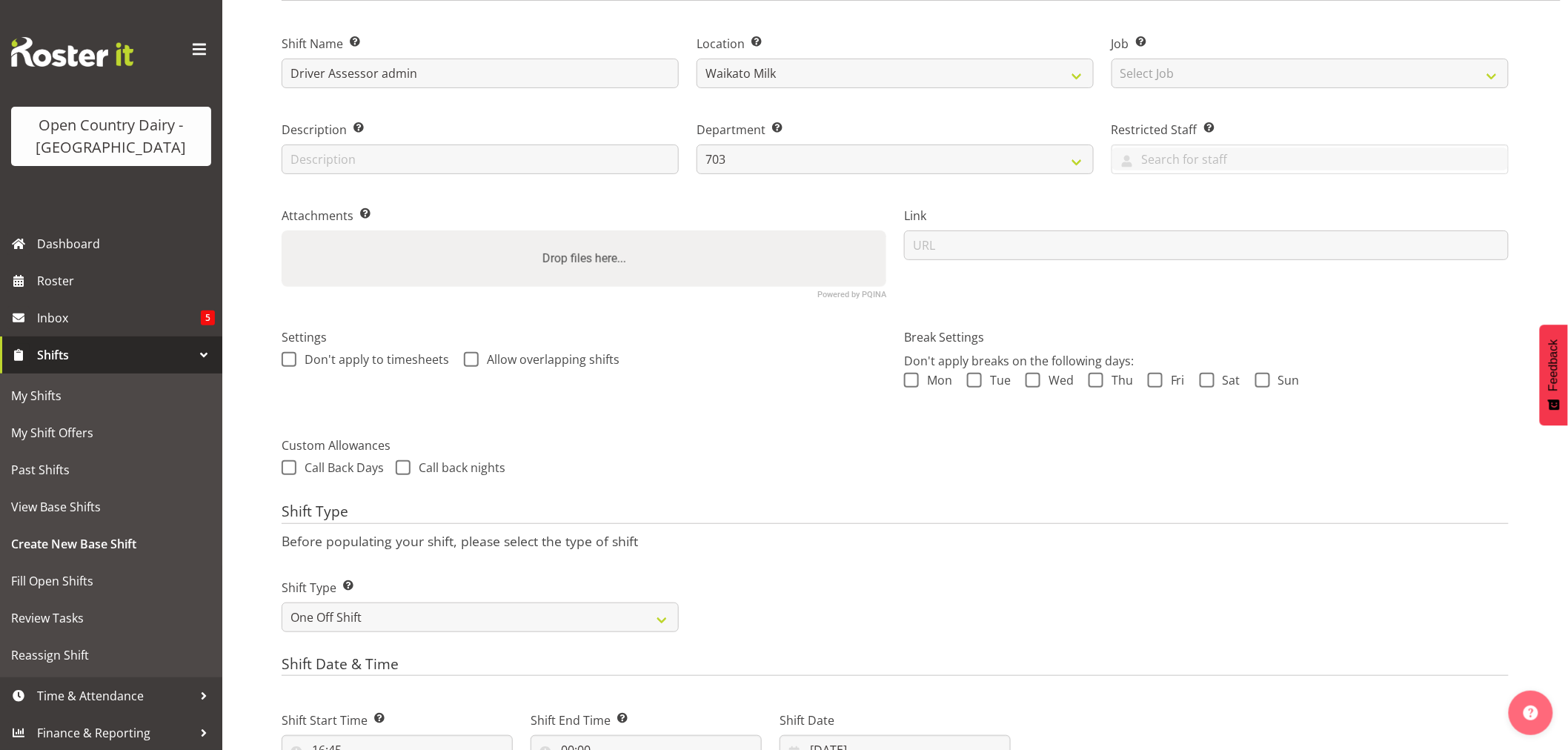
scroll to position [0, 0]
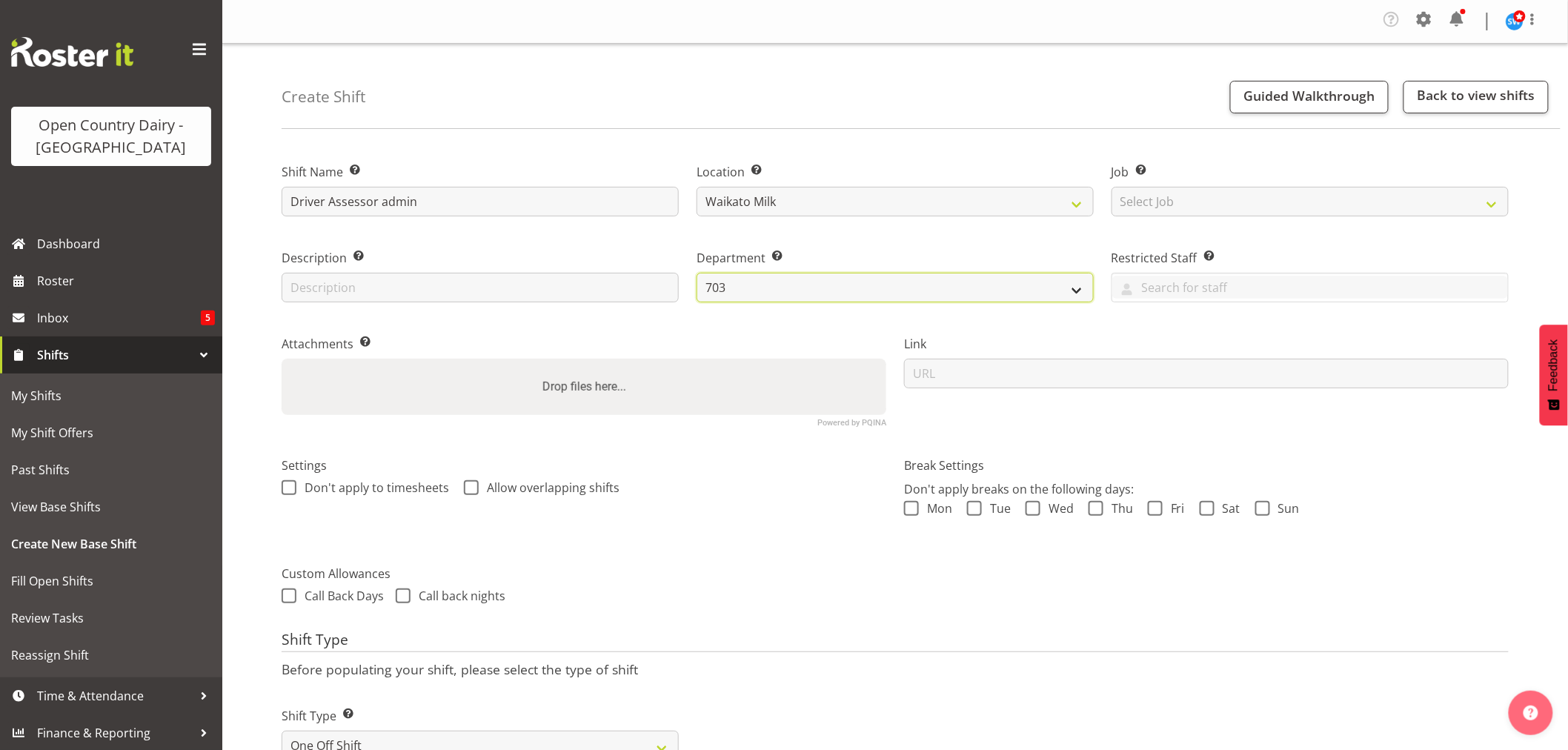
click at [725, 287] on select "701 702 703 704 705 706 707 708 709 710 711 712 713 714 715 716 717 718 719 720…" at bounding box center [895, 287] width 398 height 30
click at [696, 272] on select "701 702 703 704 705 706 707 708 709 710 711 712 713 714 715 716 717 718 719 720…" at bounding box center [895, 287] width 398 height 30
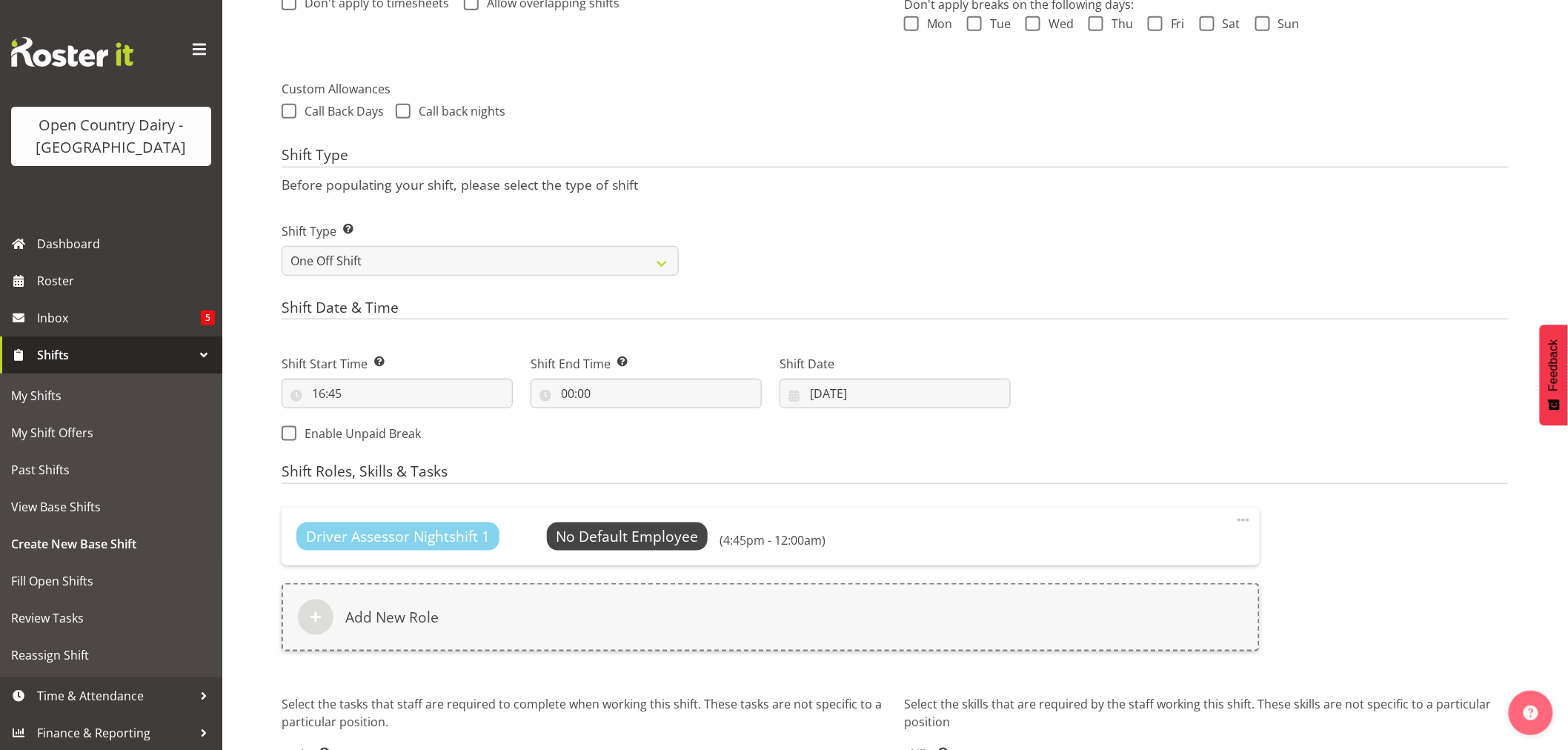
scroll to position [608, 0]
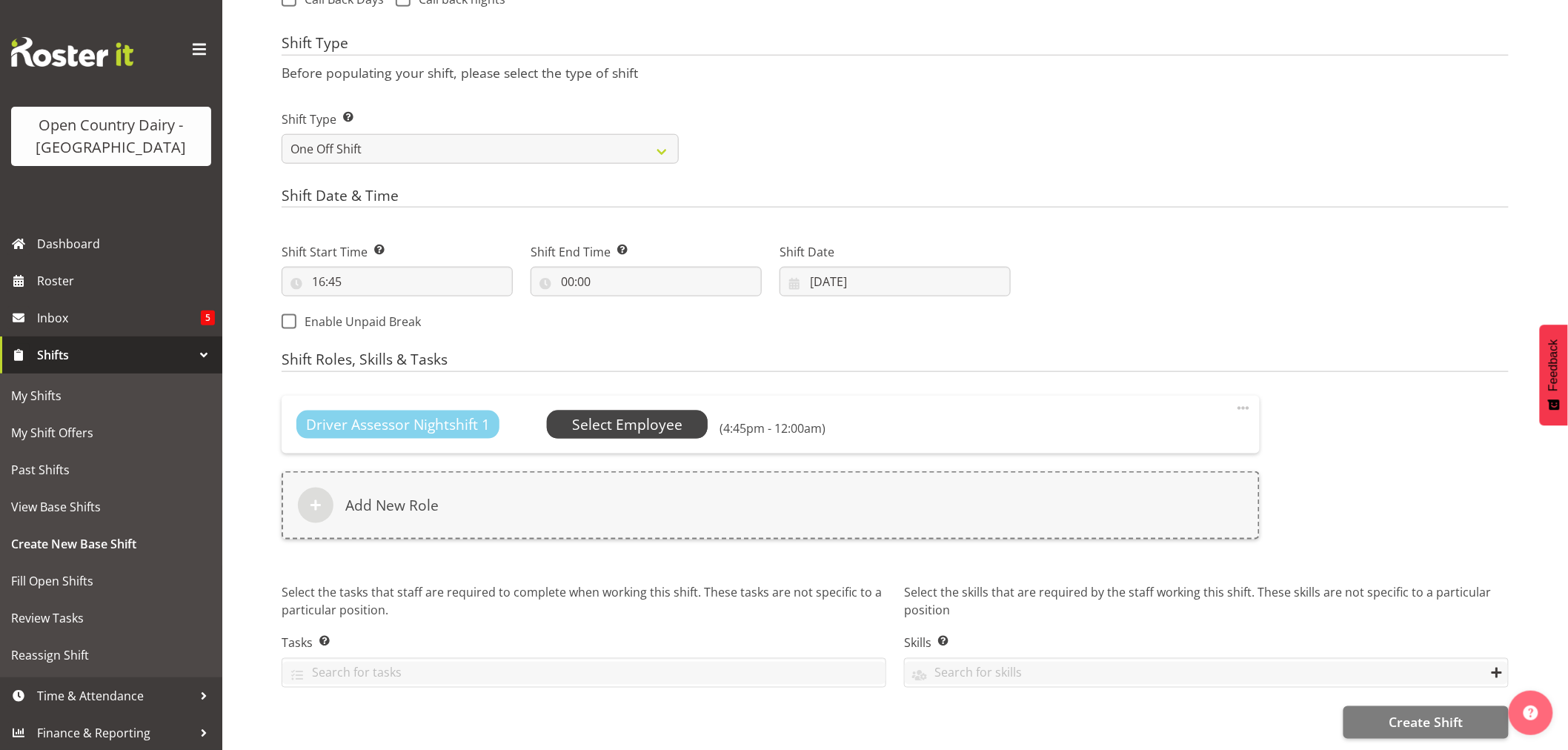
click at [613, 414] on span "Select Employee" at bounding box center [627, 425] width 110 height 21
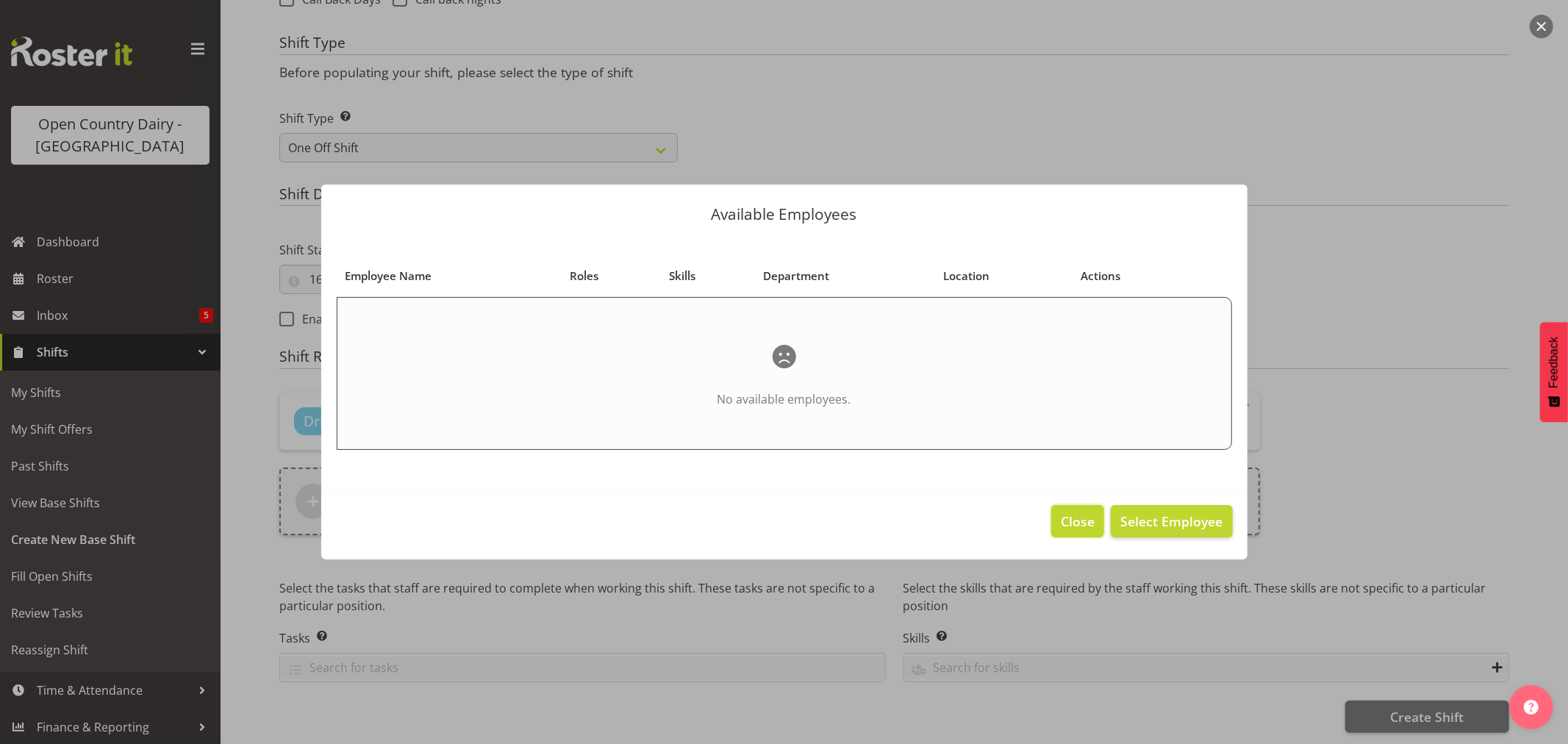
click at [1071, 518] on span "Close" at bounding box center [1077, 521] width 34 height 19
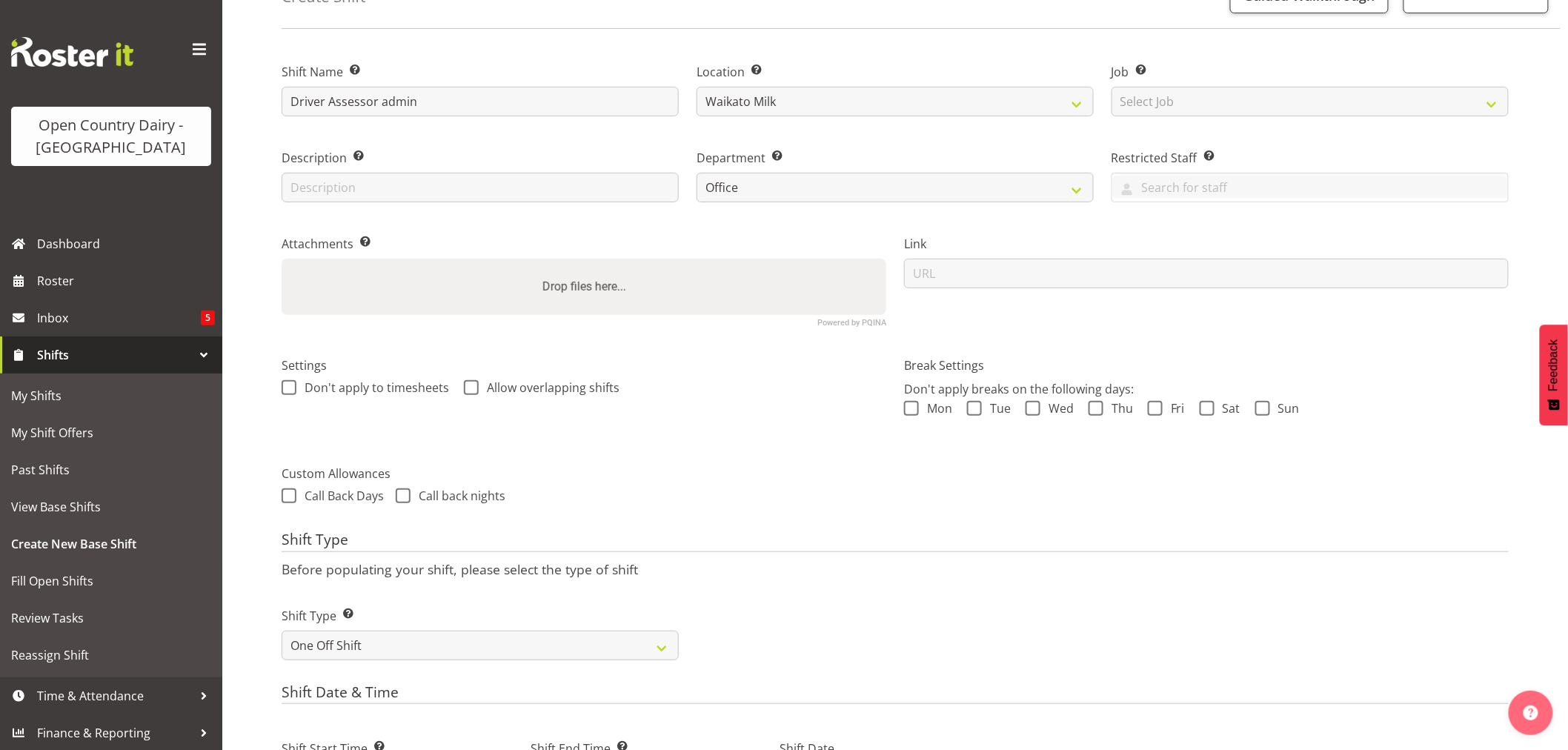
scroll to position [0, 0]
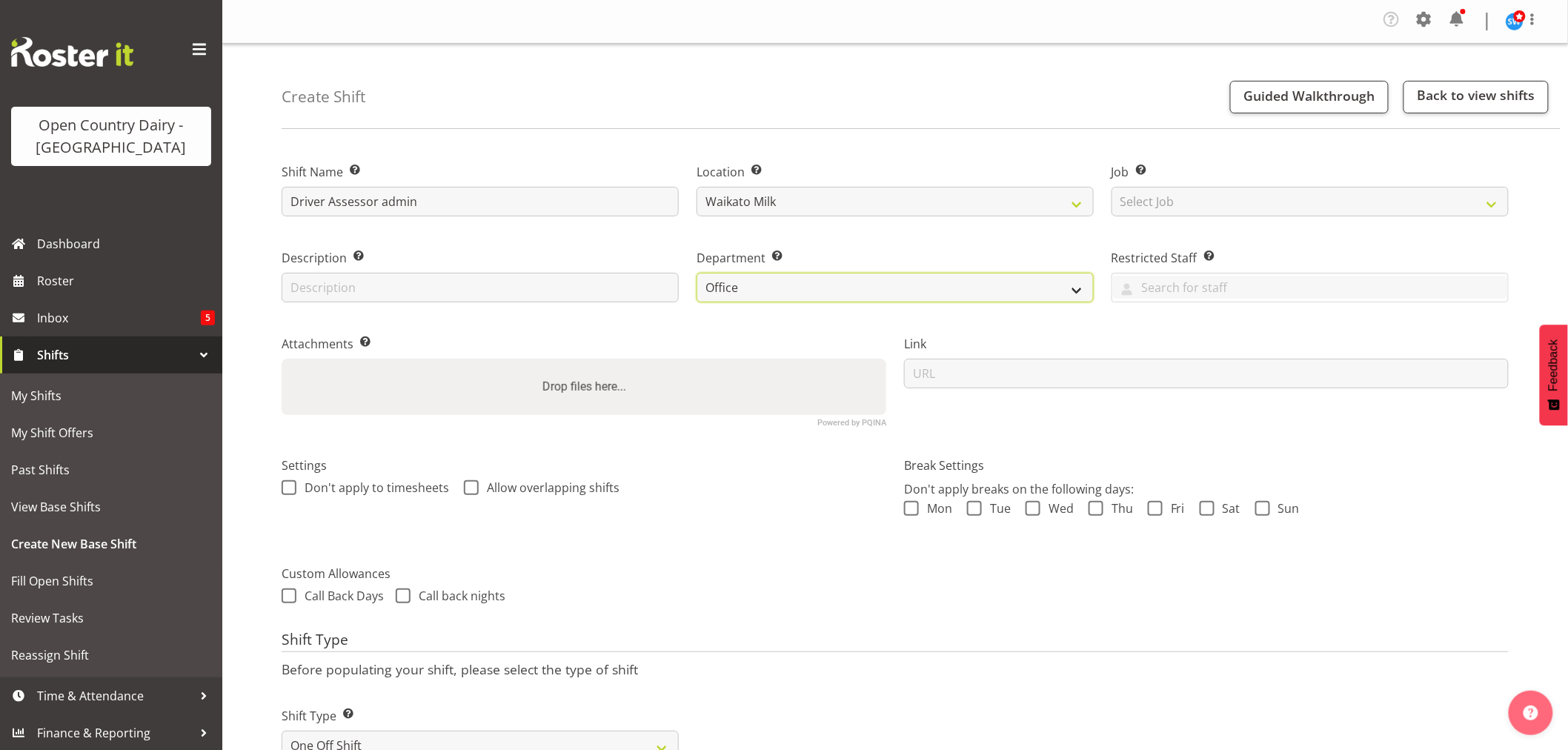
click at [768, 289] on select "701 702 703 704 705 706 707 708 709 710 711 712 713 714 715 716 717 718 719 720…" at bounding box center [895, 287] width 398 height 30
select select "710"
click at [696, 272] on select "701 702 703 704 705 706 707 708 709 710 711 712 713 714 715 716 717 718 719 720…" at bounding box center [895, 287] width 398 height 30
click at [63, 274] on span "Roster" at bounding box center [126, 280] width 178 height 22
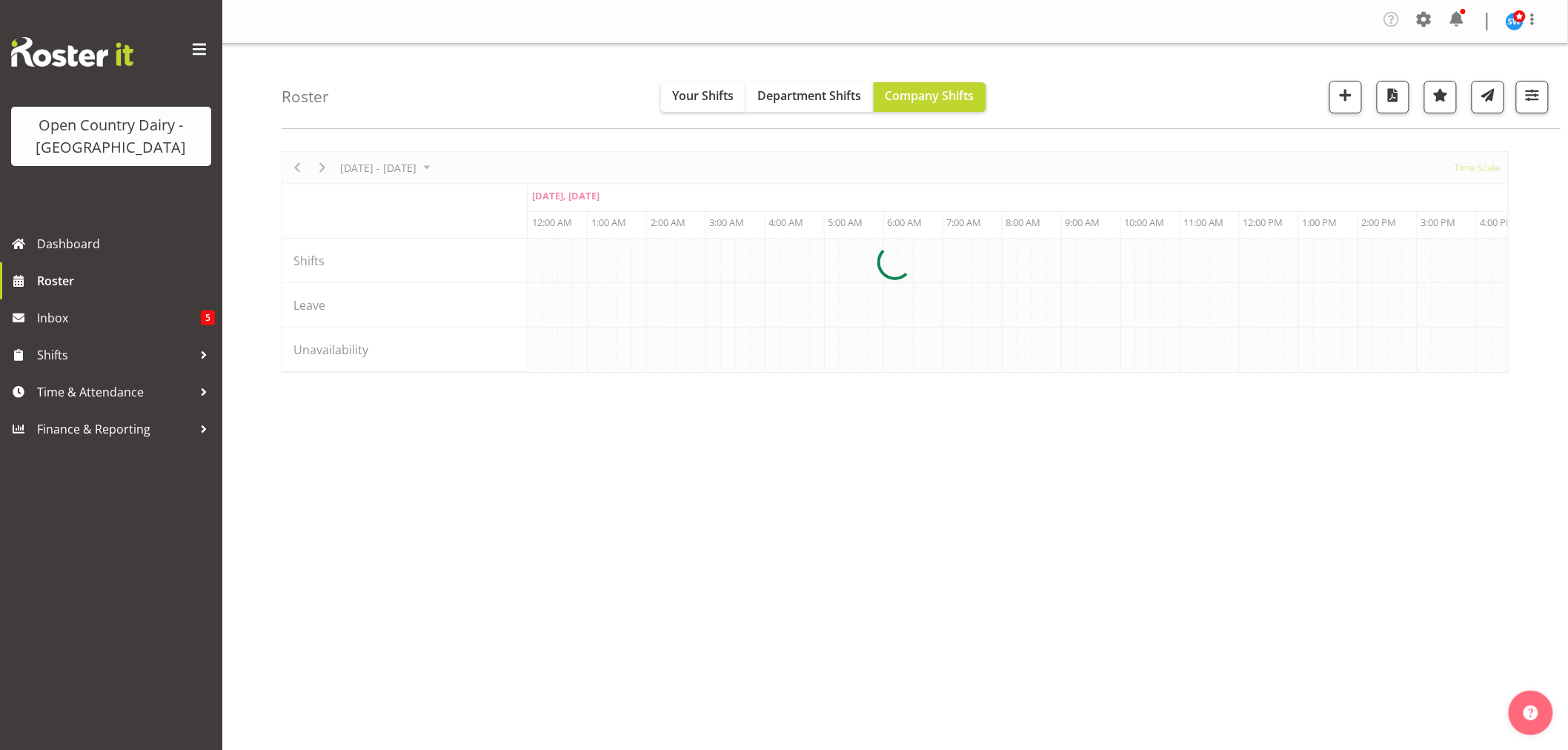
scroll to position [0, 5692]
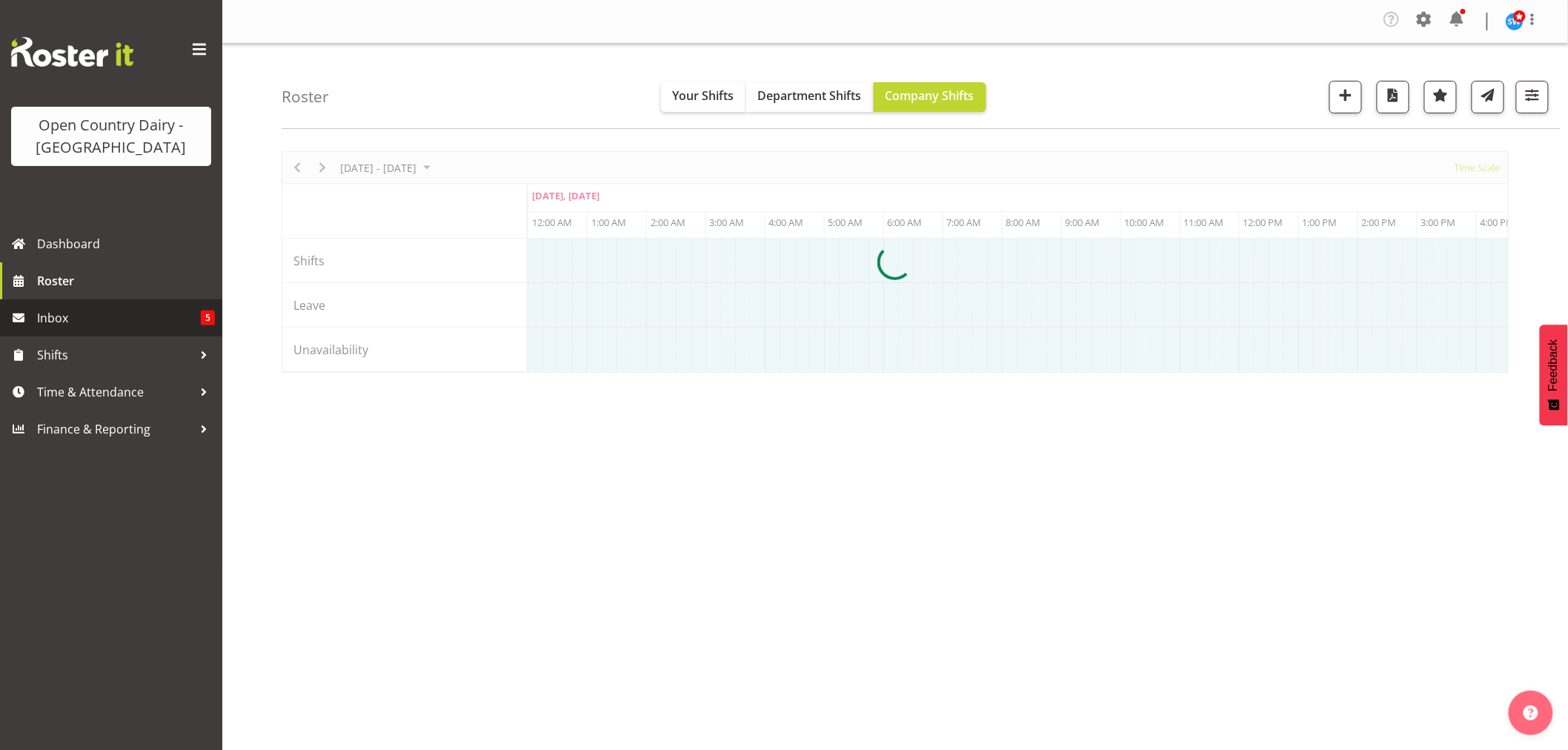
click at [83, 391] on span "Time & Attendance" at bounding box center [115, 391] width 156 height 22
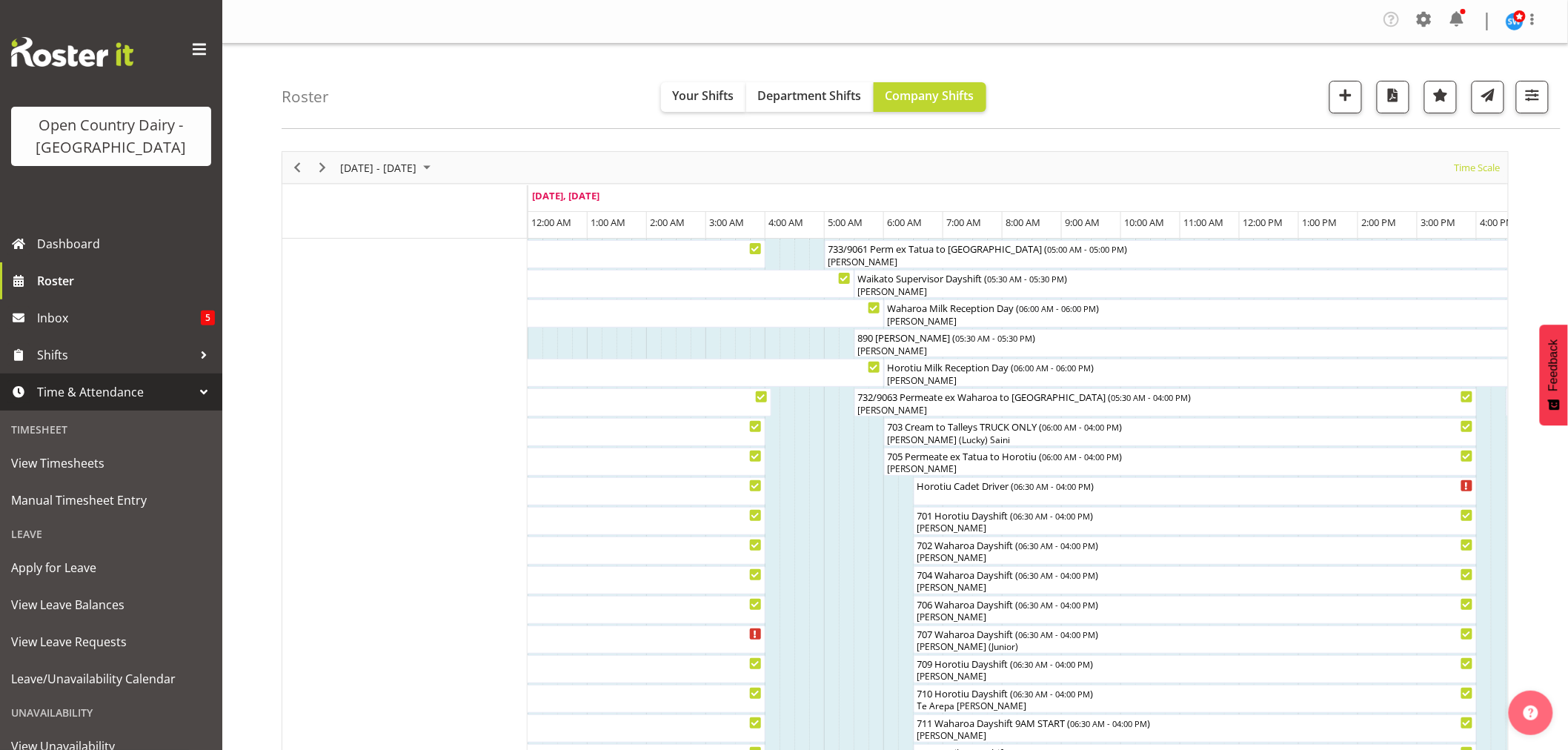
click at [86, 388] on span "Time & Attendance" at bounding box center [115, 391] width 156 height 22
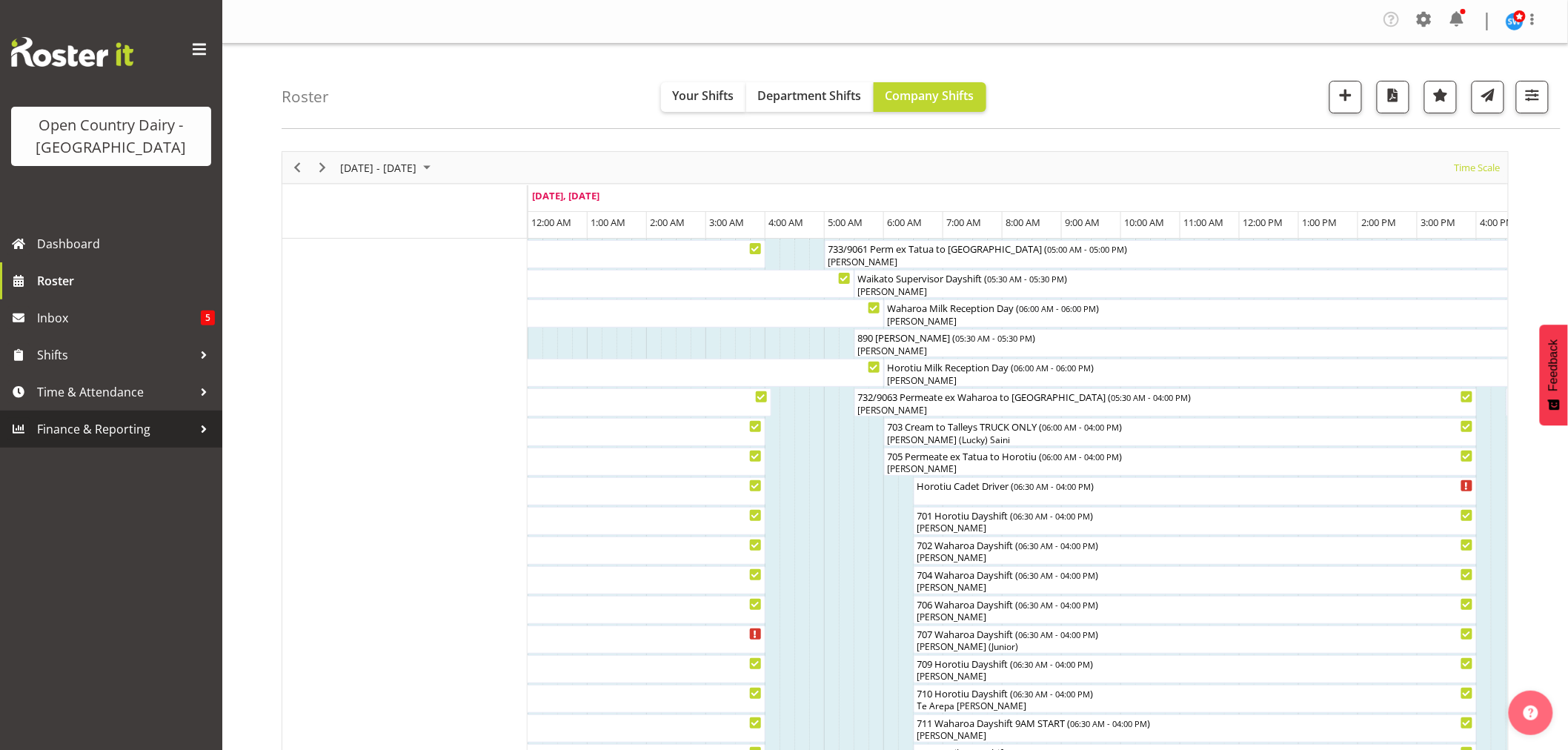
drag, startPoint x: 67, startPoint y: 386, endPoint x: 86, endPoint y: 479, distance: 94.9
click at [67, 385] on span "Time & Attendance" at bounding box center [115, 391] width 156 height 22
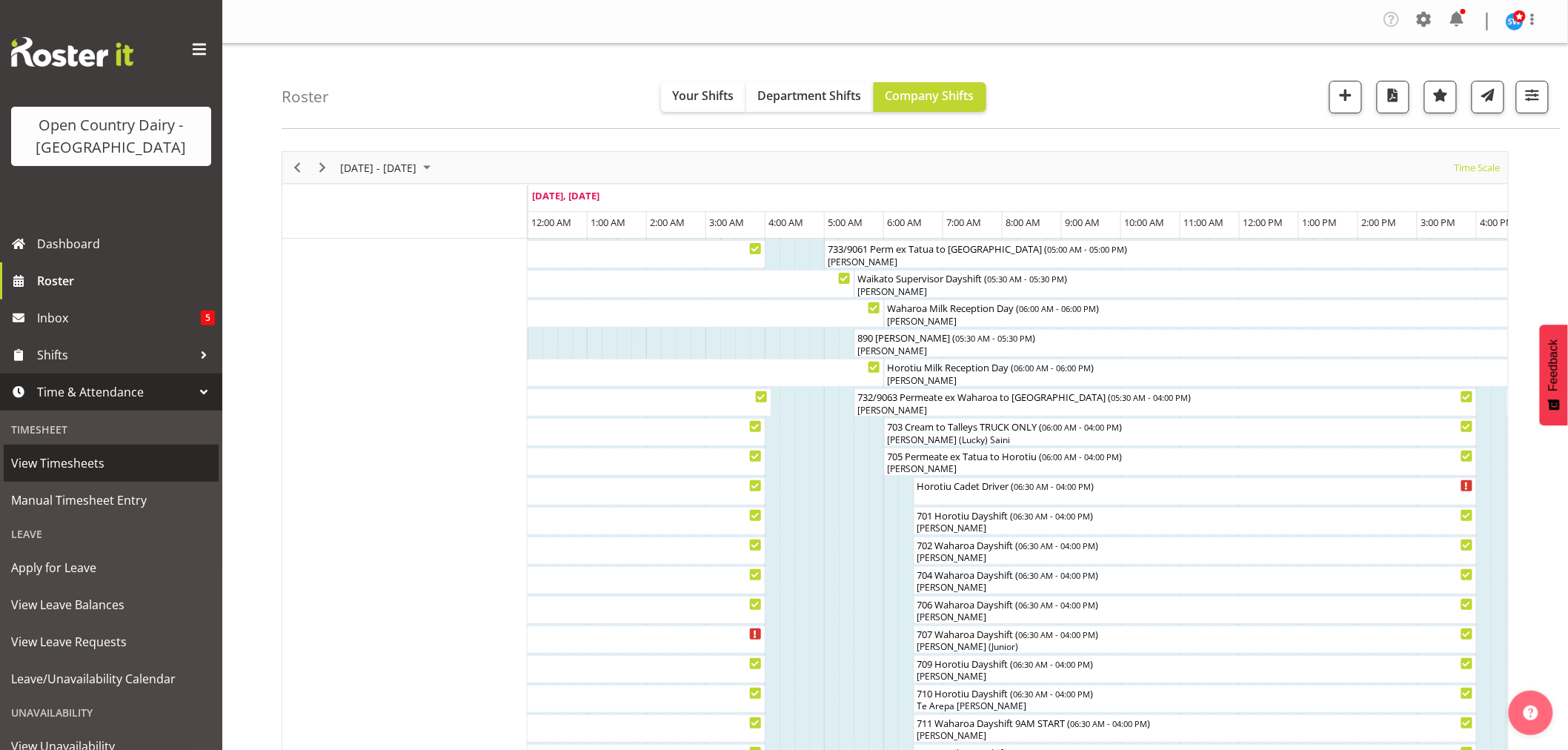
click at [68, 460] on span "View Timesheets" at bounding box center [111, 463] width 200 height 22
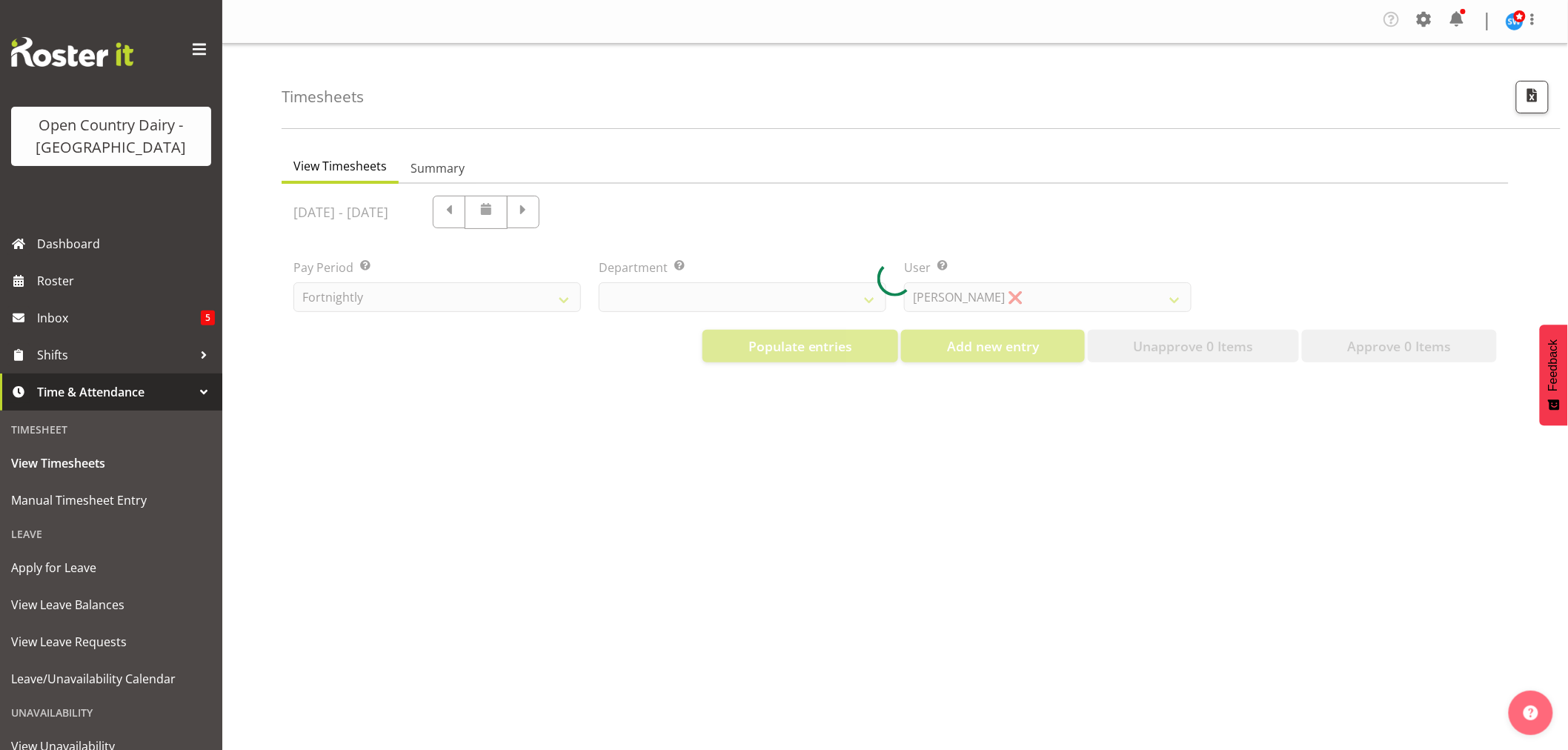
select select "733"
select select "7414"
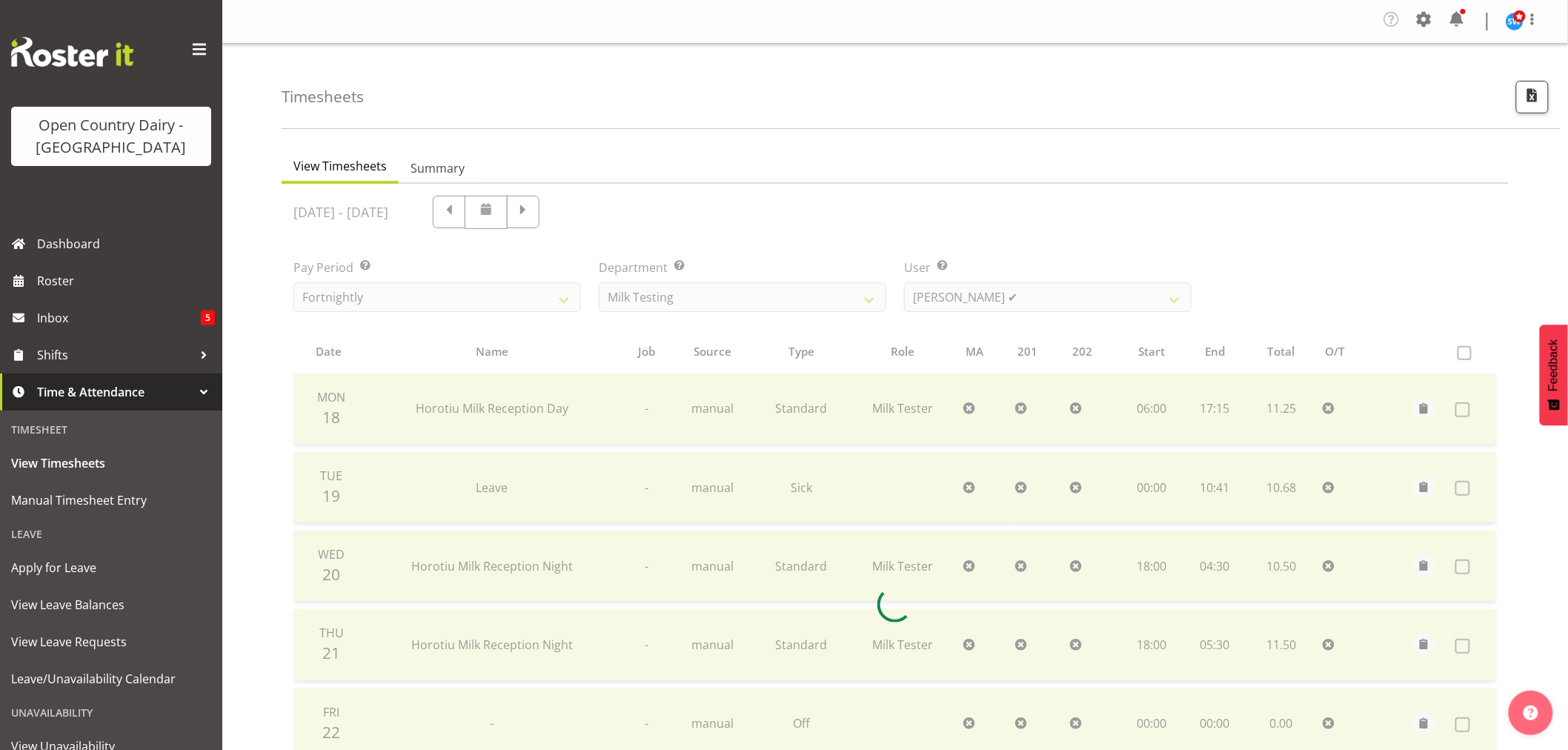
click at [658, 486] on div at bounding box center [895, 605] width 1228 height 841
click at [659, 516] on div at bounding box center [895, 605] width 1228 height 841
click at [650, 508] on div at bounding box center [895, 605] width 1228 height 841
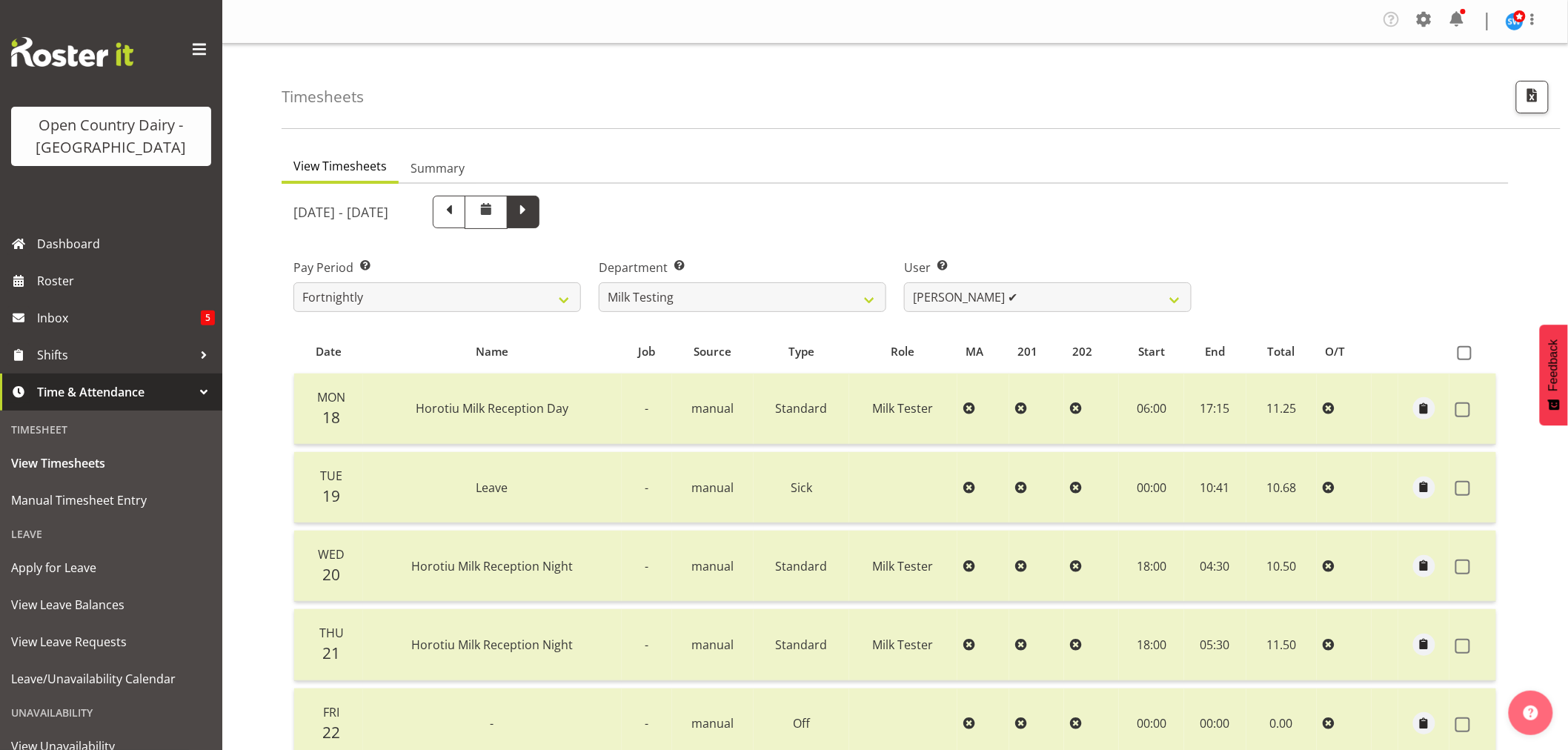
click at [533, 211] on span at bounding box center [524, 211] width 19 height 19
select select
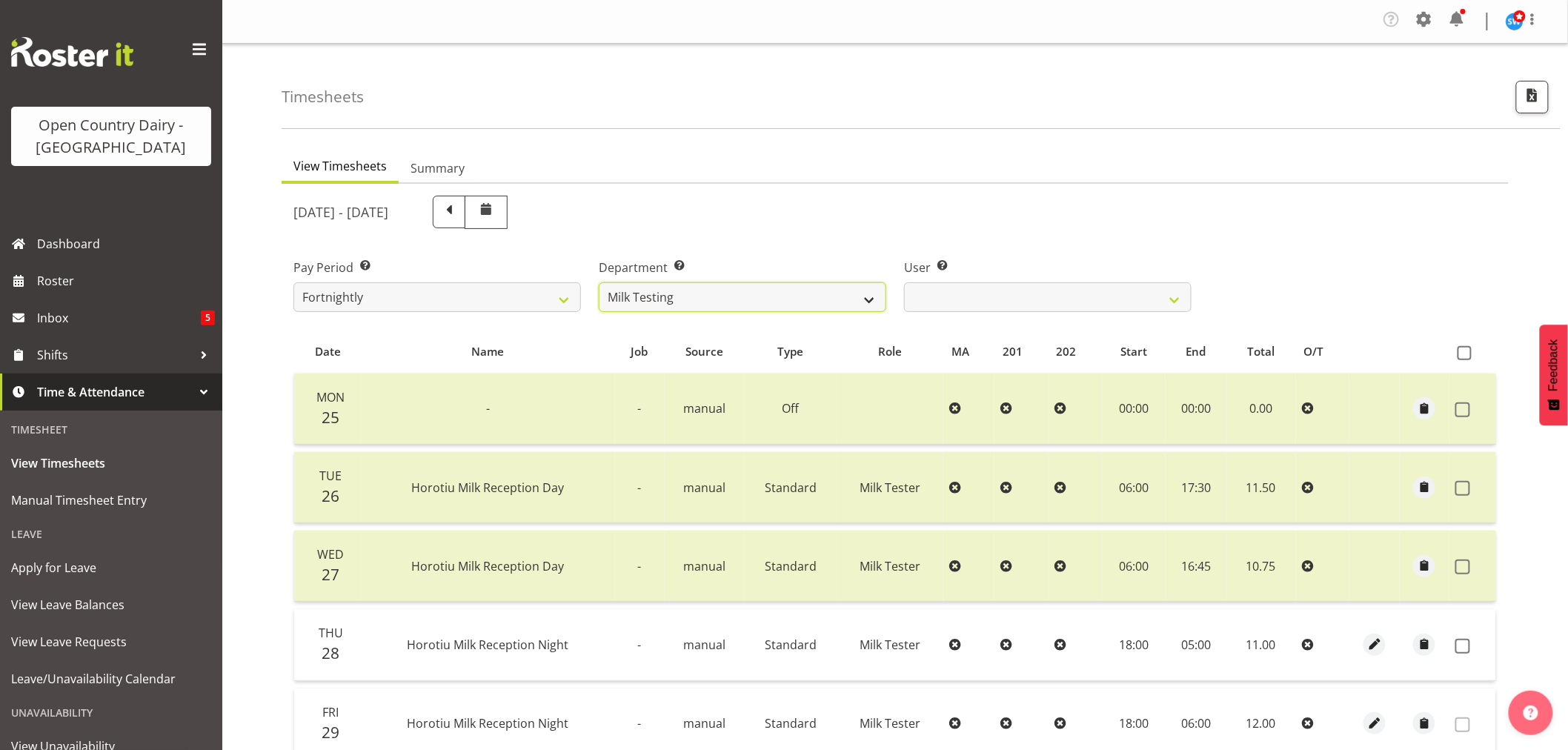
click at [862, 298] on select "701 702 703 704 705 706 707 708 709 710 711 712 713 714 715 716 717 718 719 720" at bounding box center [742, 297] width 287 height 30
select select "710"
click at [598, 282] on select "701 702 703 704 705 706 707 708 709 710 711 712 713 714 715 716 717 718 719 720" at bounding box center [742, 297] width 287 height 30
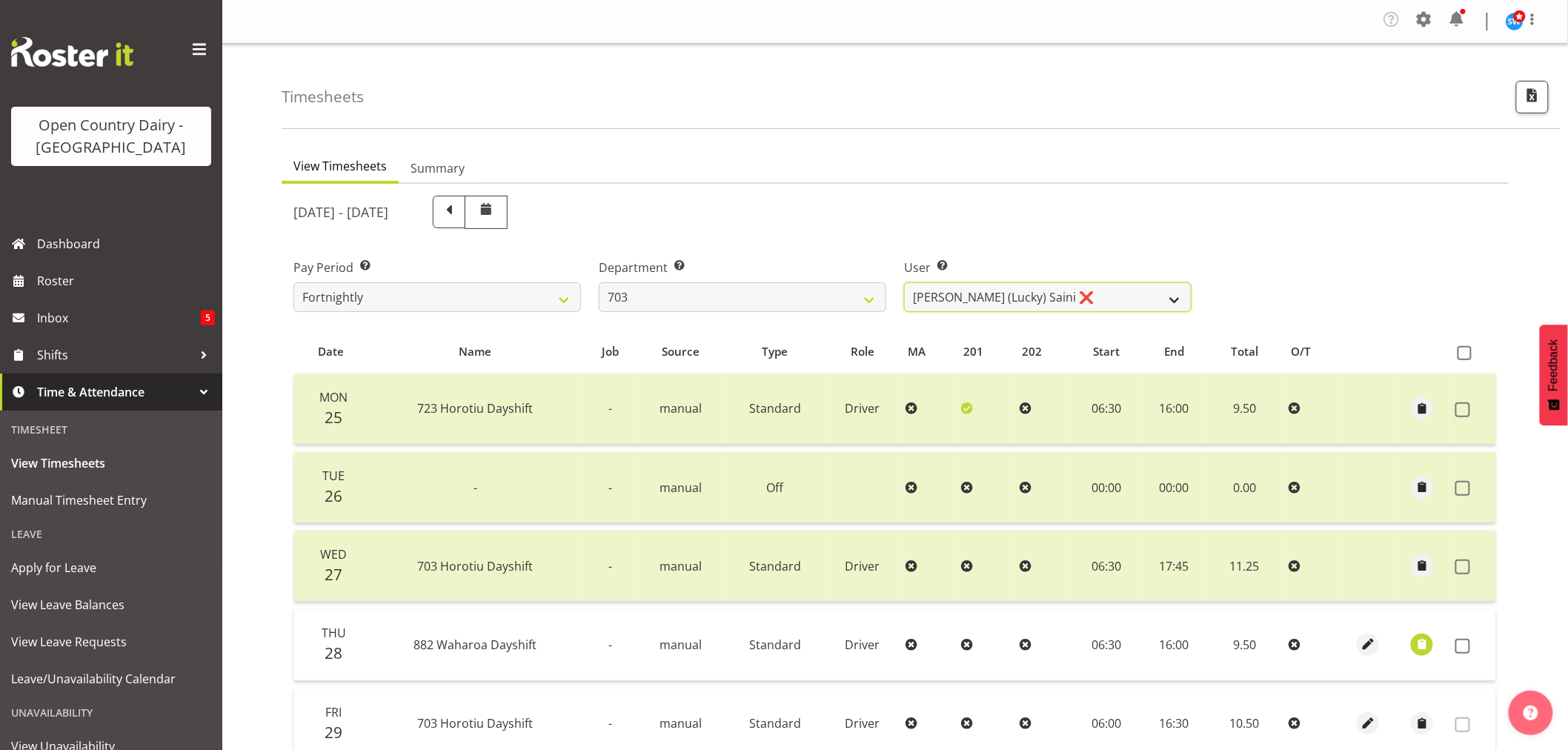
click at [965, 301] on select "[PERSON_NAME] (Lucky) Saini ❌ [PERSON_NAME] ❌ [PERSON_NAME] ❌" at bounding box center [1048, 297] width 287 height 30
select select "8198"
click at [904, 282] on select "[PERSON_NAME] (Lucky) Saini ❌ [PERSON_NAME] ❌ [PERSON_NAME] ❌" at bounding box center [1048, 297] width 287 height 30
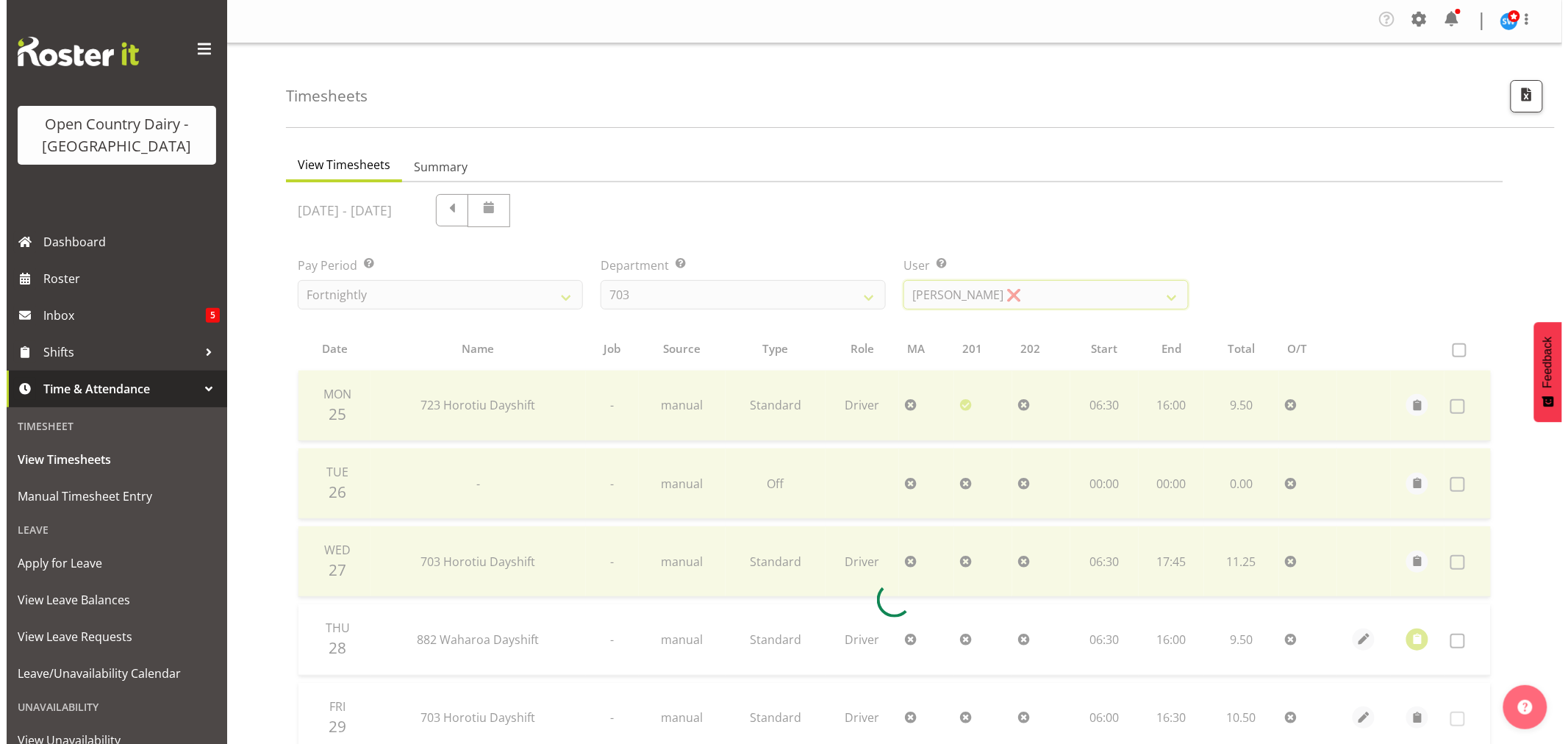
scroll to position [296, 0]
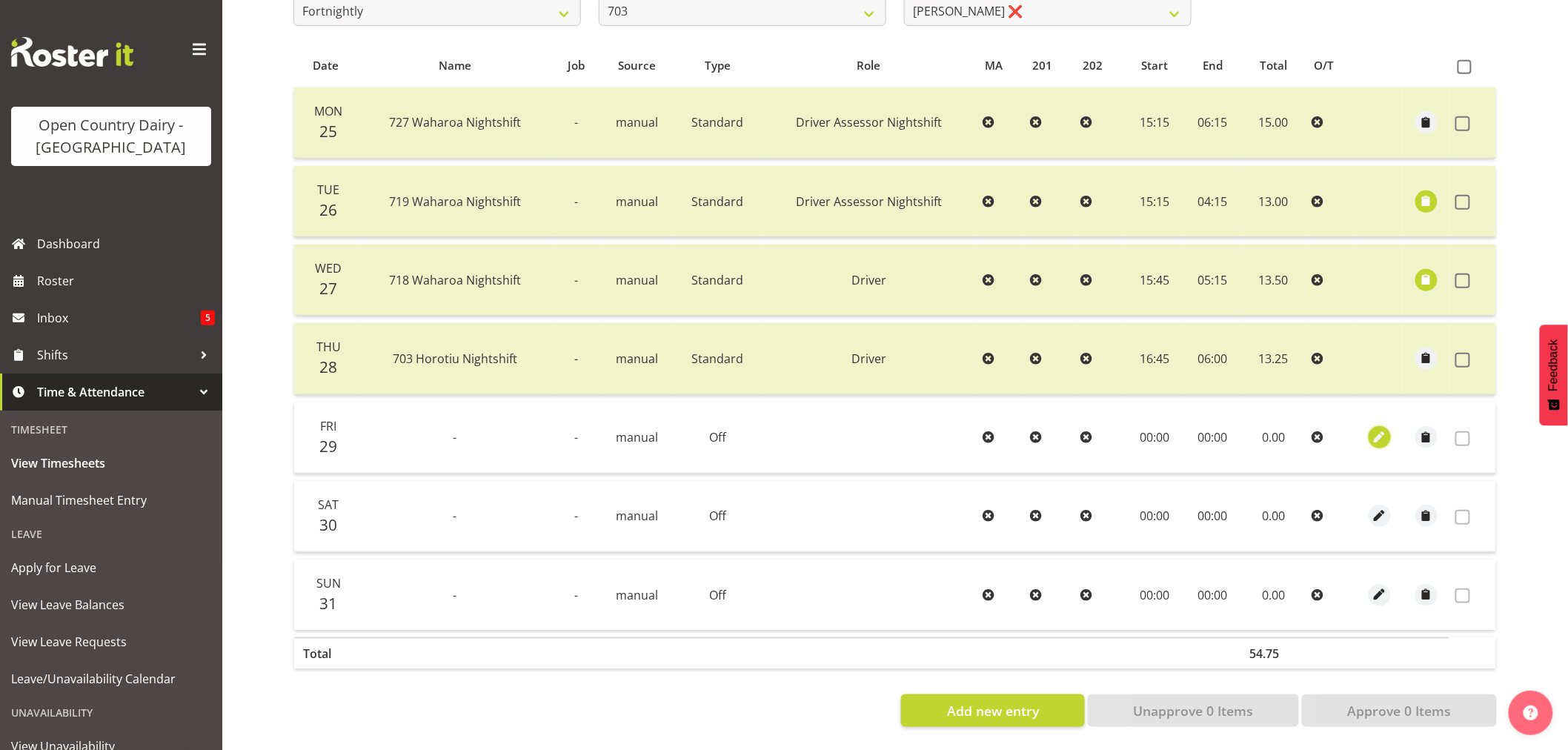
click at [1383, 431] on span "button" at bounding box center [1379, 437] width 17 height 17
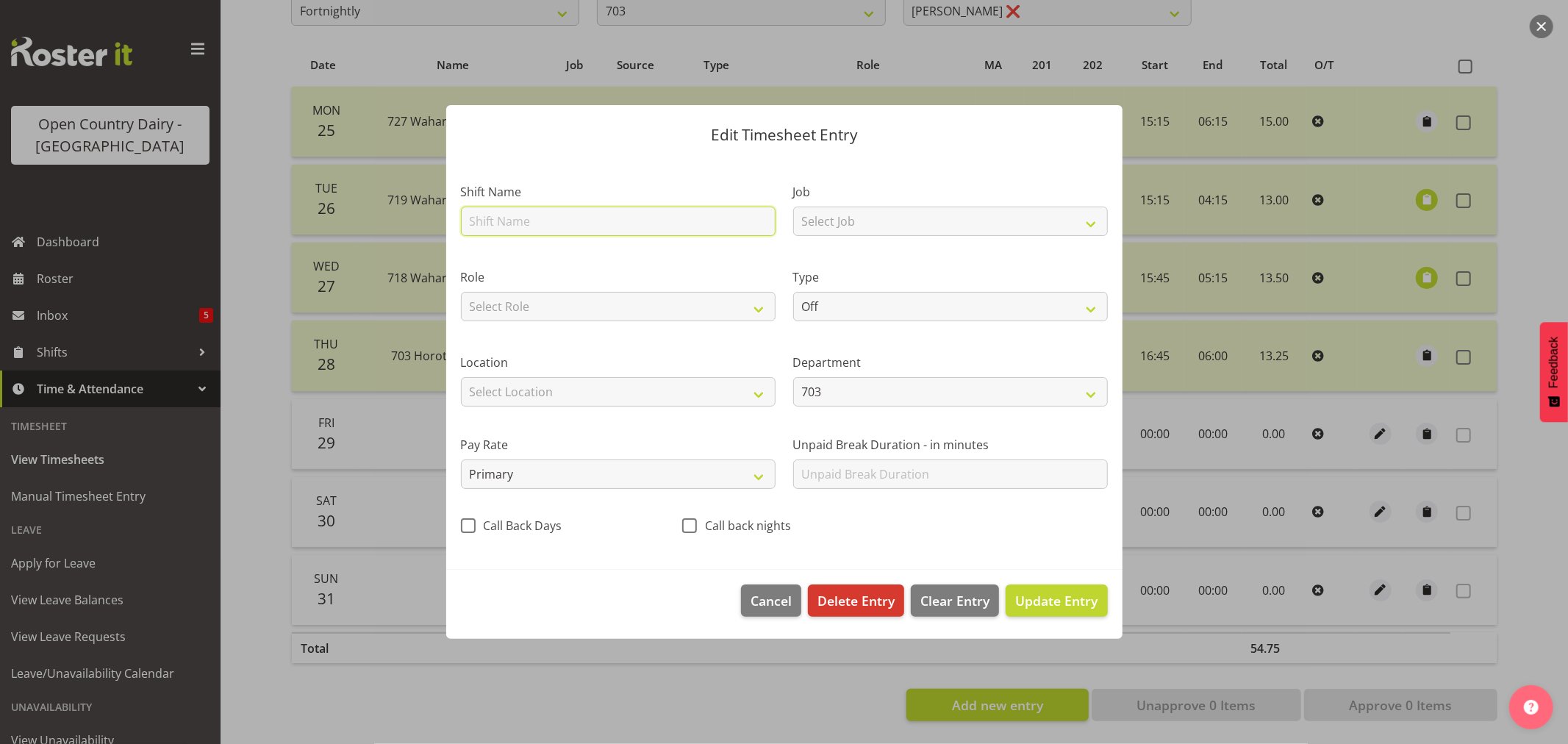
click at [571, 225] on input "text" at bounding box center [618, 221] width 315 height 30
type input "Driver Assessor Night shift"
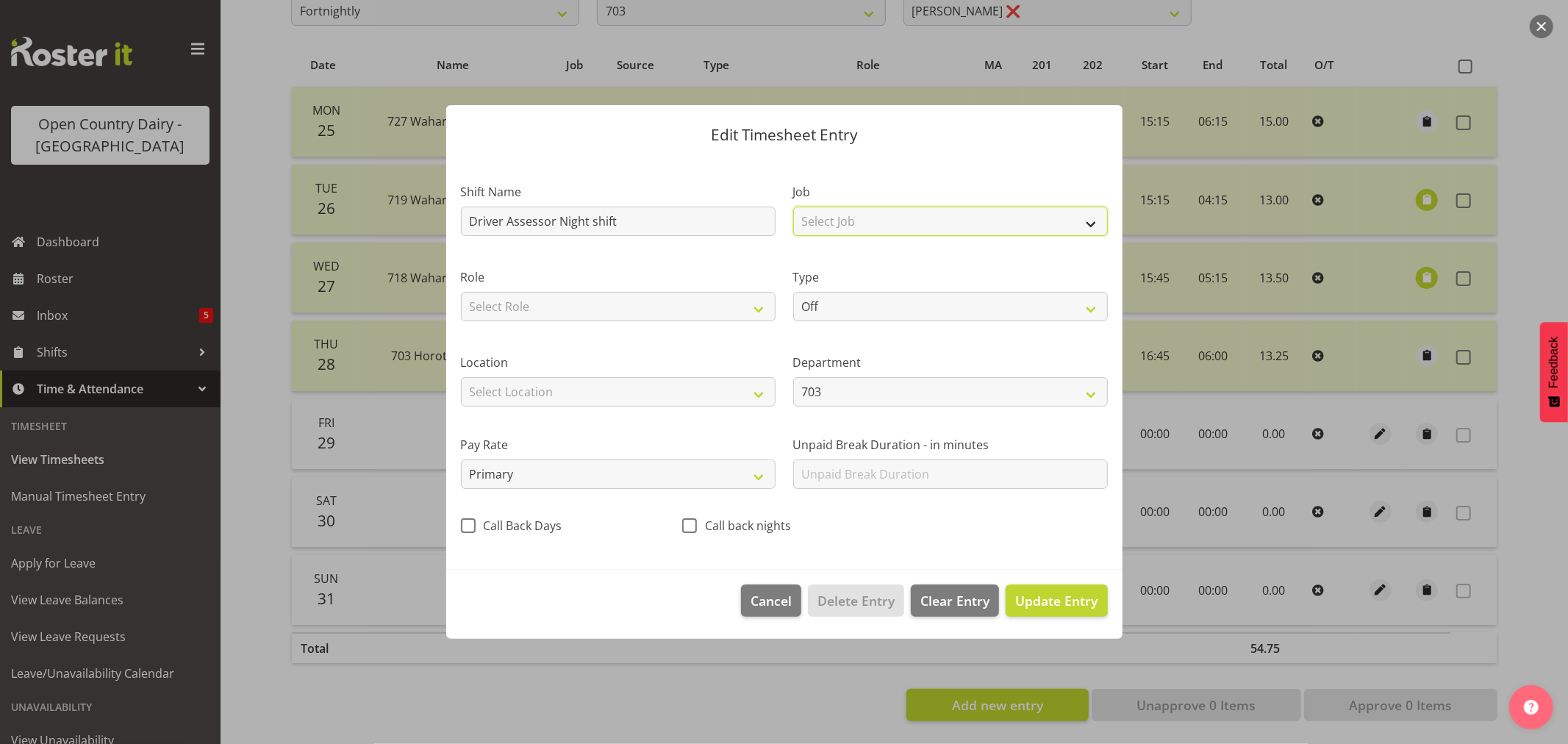
click at [841, 229] on select "Select Job Driver Driver supervisor Support" at bounding box center [950, 221] width 315 height 30
click at [682, 307] on select "Select Role Driver Office Driver Assessor Dayshift Driver Buddy Crew Leader Dri…" at bounding box center [618, 307] width 315 height 30
select select "1482"
click at [461, 292] on select "Select Role Driver Office Driver Assessor Dayshift Driver Buddy Crew Leader Dri…" at bounding box center [618, 307] width 315 height 30
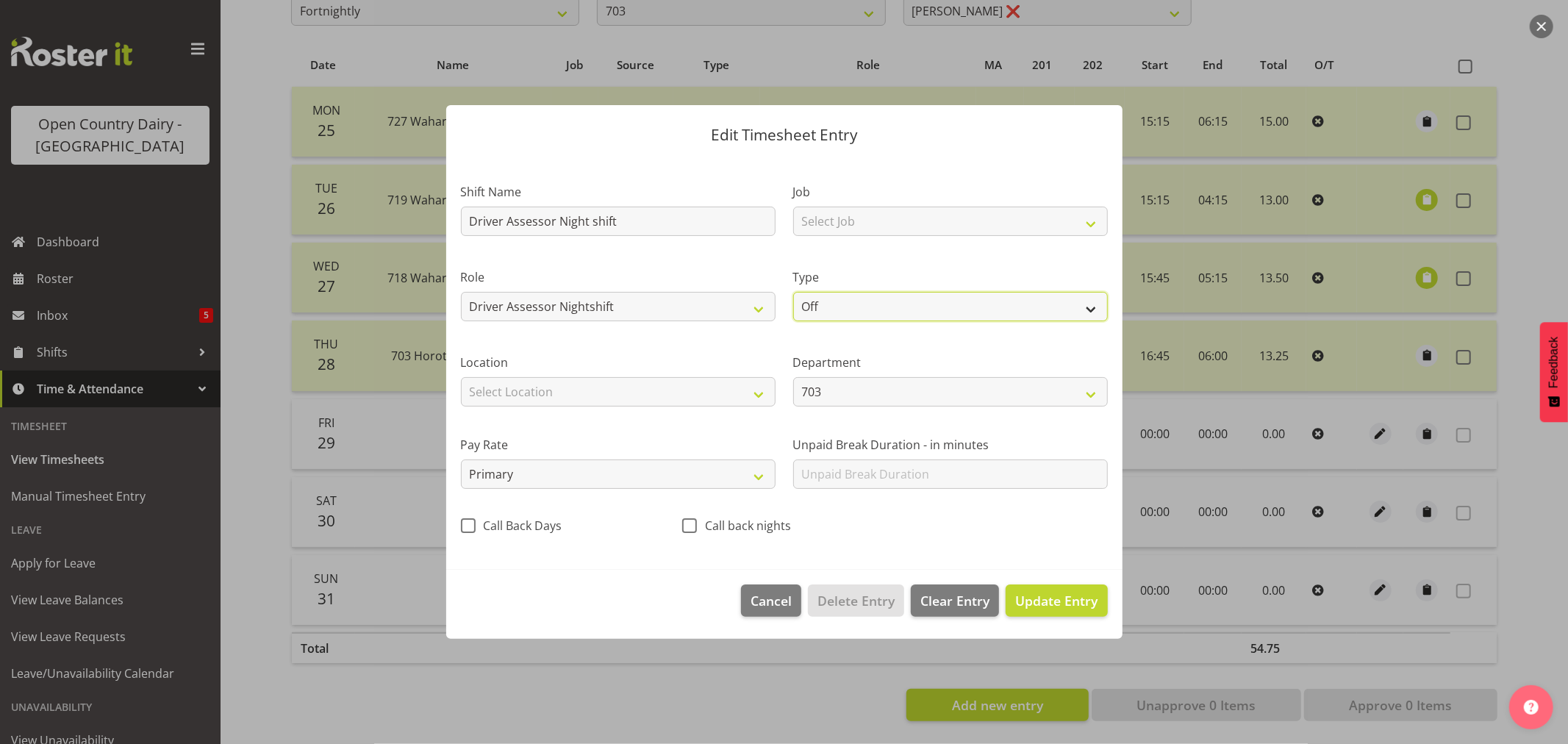
click at [817, 312] on select "Off Standard Public Holiday Public Holiday (Worked) Day In Lieu Annual Leave Si…" at bounding box center [950, 307] width 315 height 30
select select "Standard"
click at [793, 292] on select "Off Standard Public Holiday Public Holiday (Worked) Day In Lieu Annual Leave Si…" at bounding box center [950, 307] width 315 height 30
select select "7"
select select "2025"
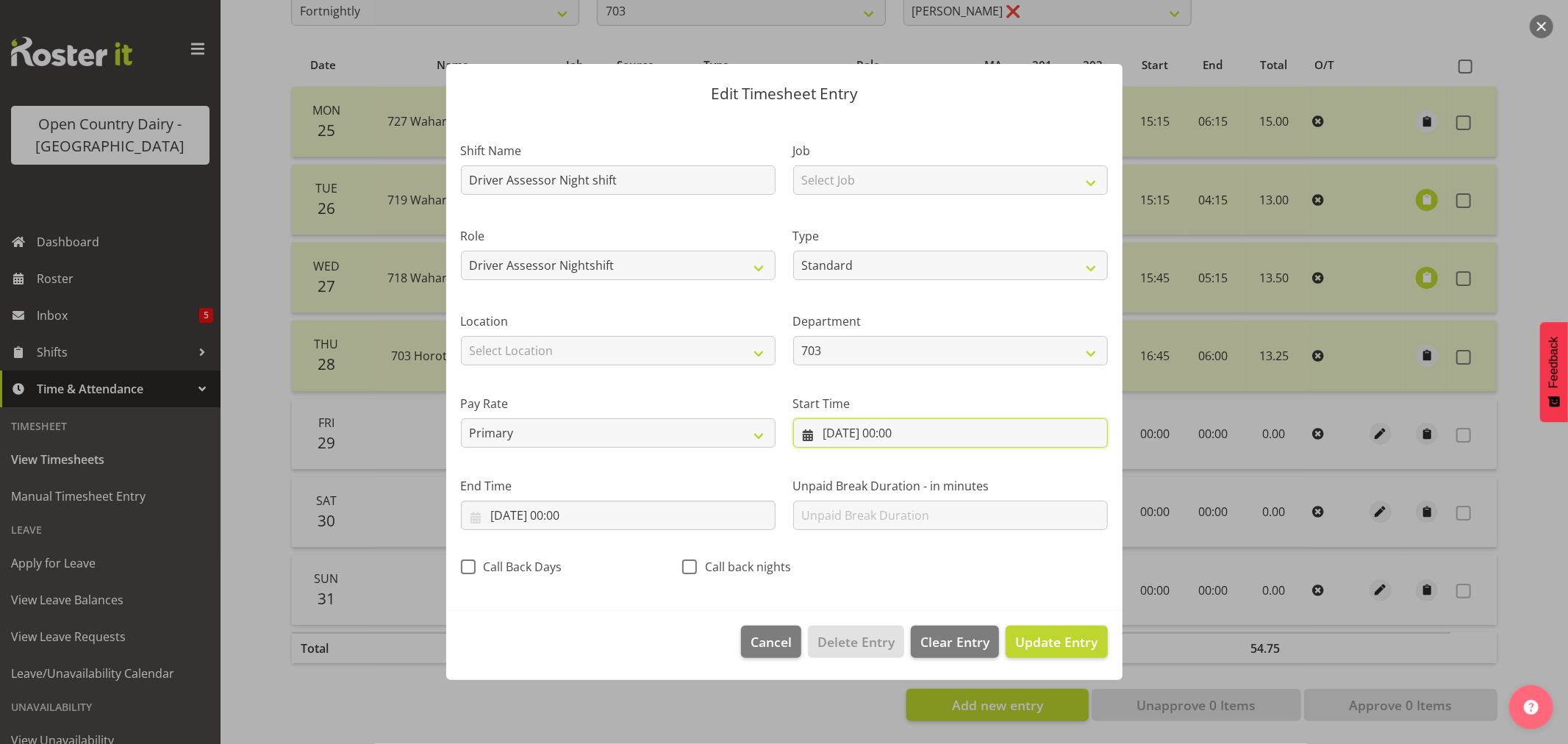
click at [898, 430] on input "[DATE] 00:00" at bounding box center [950, 433] width 315 height 30
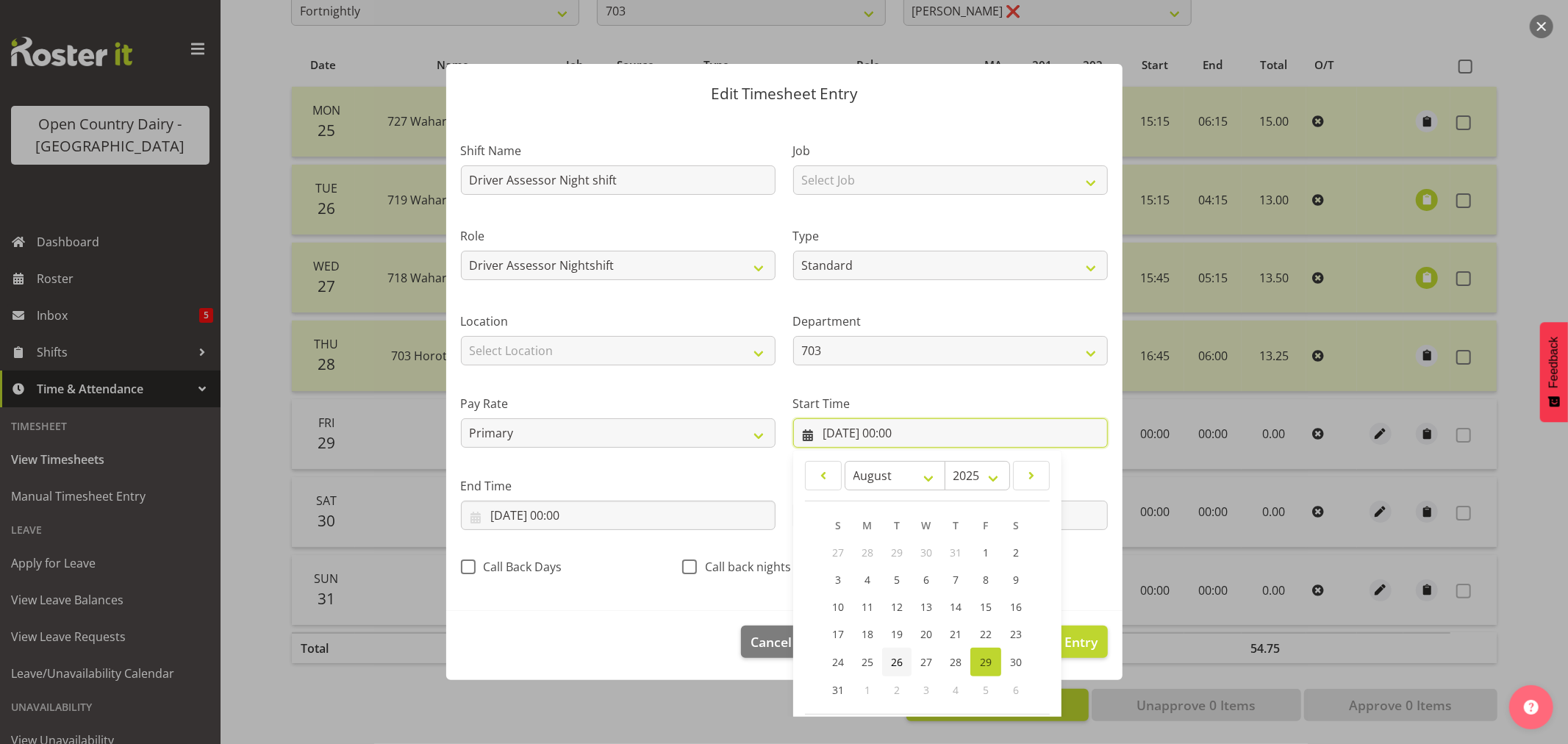
scroll to position [67, 0]
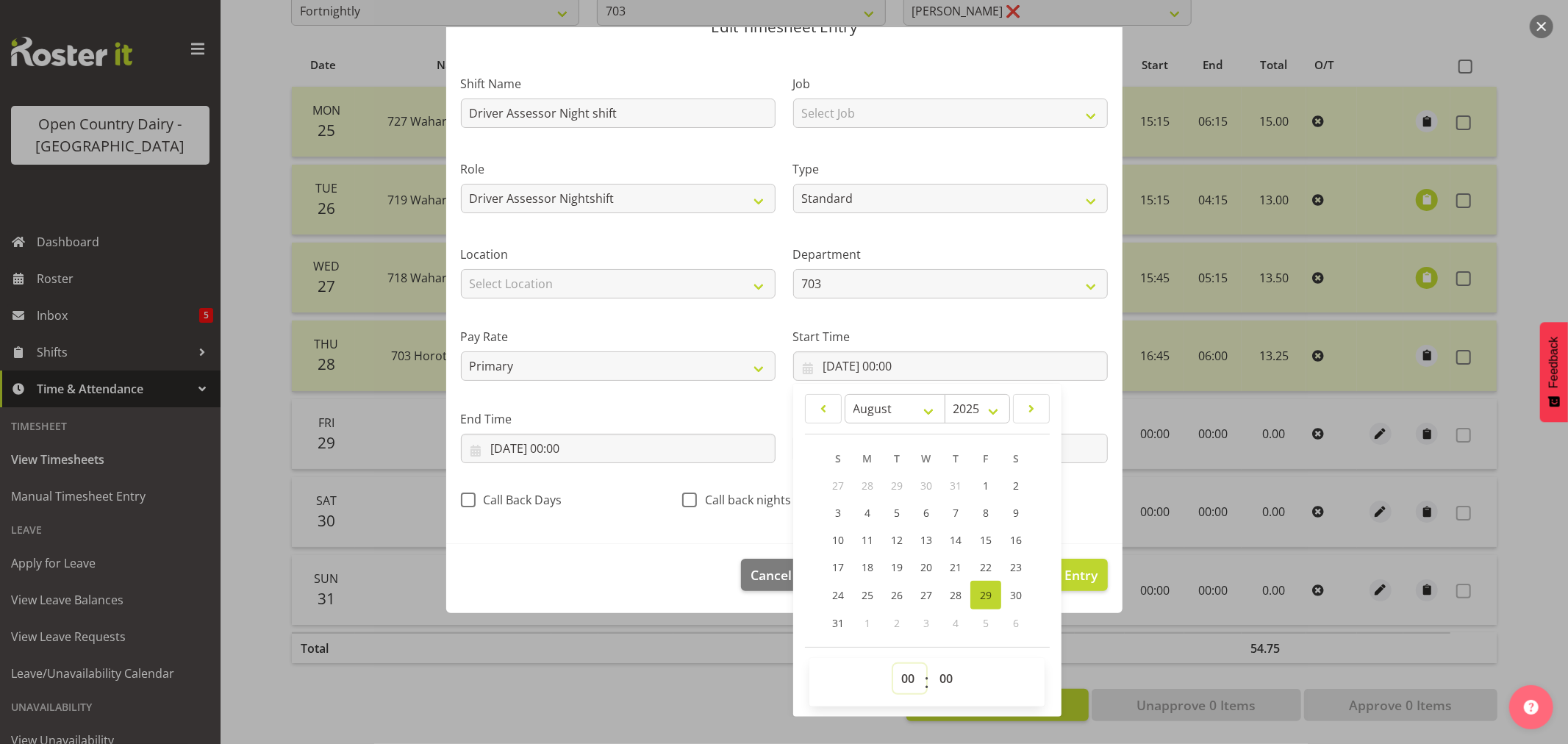
click at [894, 675] on select "00 01 02 03 04 05 06 07 08 09 10 11 12 13 14 15 16 17 18 19 20 21 22 23" at bounding box center [910, 678] width 33 height 30
select select "16"
click at [893, 664] on select "00 01 02 03 04 05 06 07 08 09 10 11 12 13 14 15 16 17 18 19 20 21 22 23" at bounding box center [910, 678] width 33 height 30
type input "[DATE] 16:00"
click at [952, 671] on select "00 01 02 03 04 05 06 07 08 09 10 11 12 13 14 15 16 17 18 19 20 21 22 23 24 25 2…" at bounding box center [947, 678] width 33 height 30
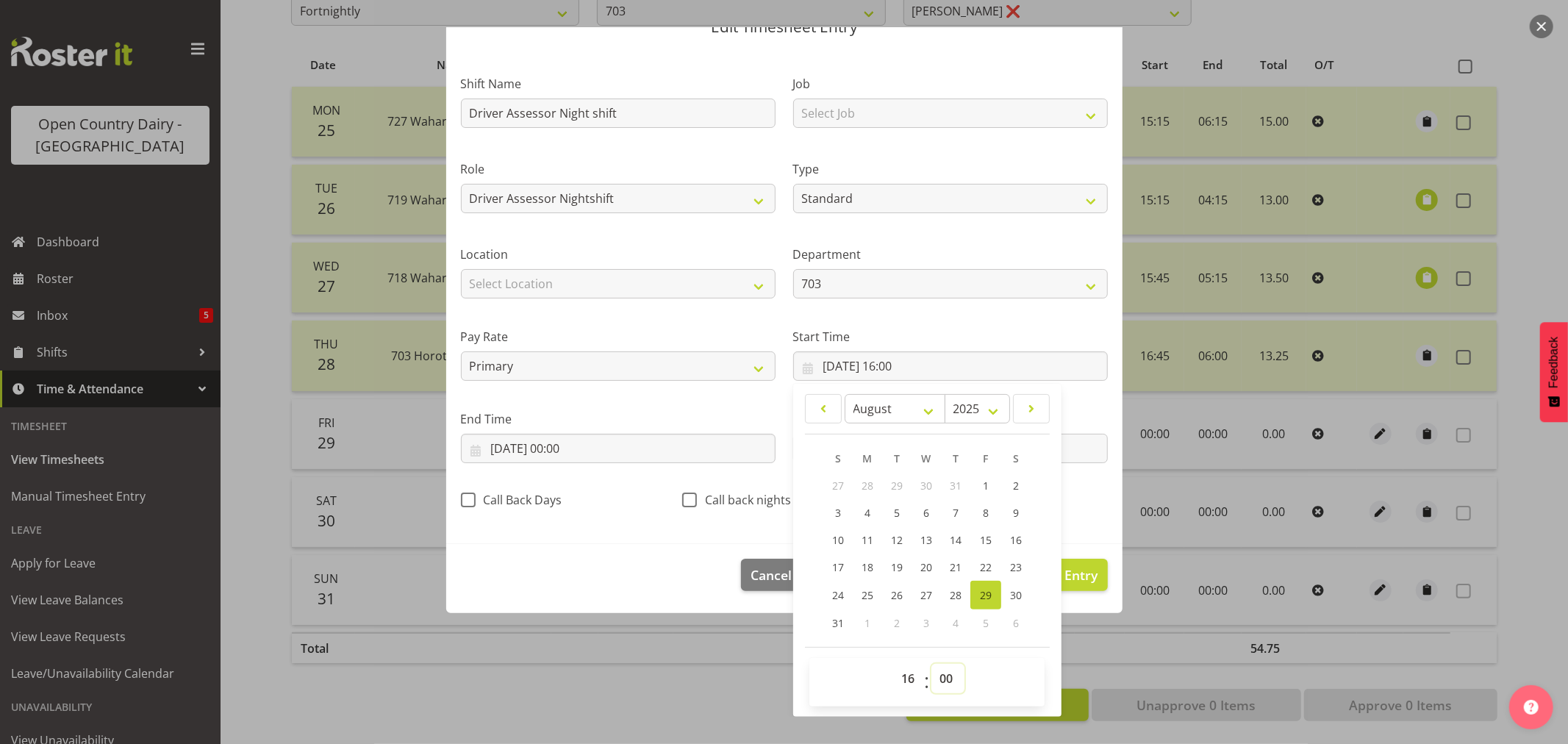
select select "45"
click at [931, 664] on select "00 01 02 03 04 05 06 07 08 09 10 11 12 13 14 15 16 17 18 19 20 21 22 23 24 25 2…" at bounding box center [947, 678] width 33 height 30
type input "[DATE] 16:45"
click at [582, 653] on div "Edit Timesheet Entry Shift Name Driver Assessor Night shift Job Select Job Driv…" at bounding box center [784, 372] width 705 height 691
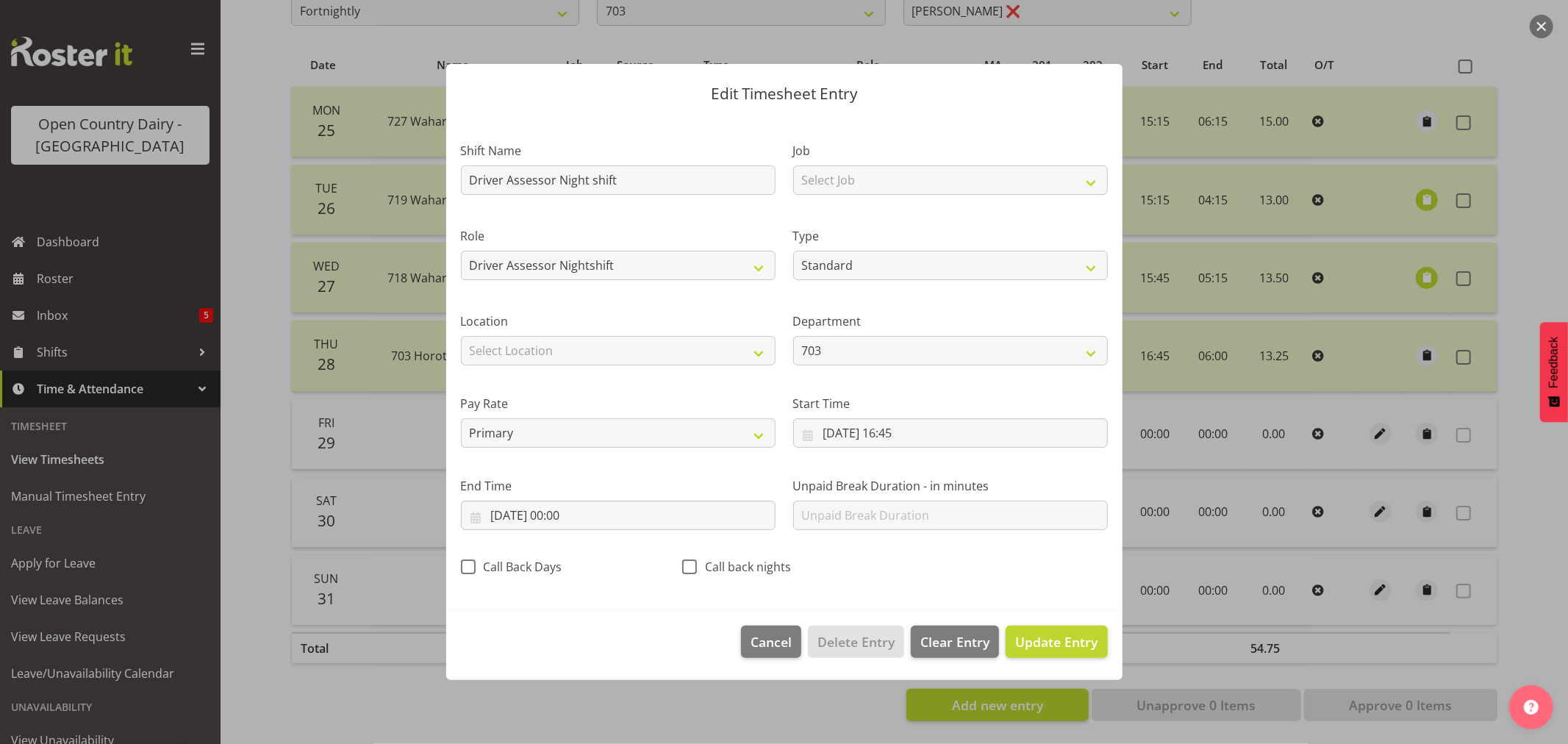
scroll to position [0, 0]
click at [497, 515] on input "[DATE] 00:00" at bounding box center [618, 516] width 315 height 30
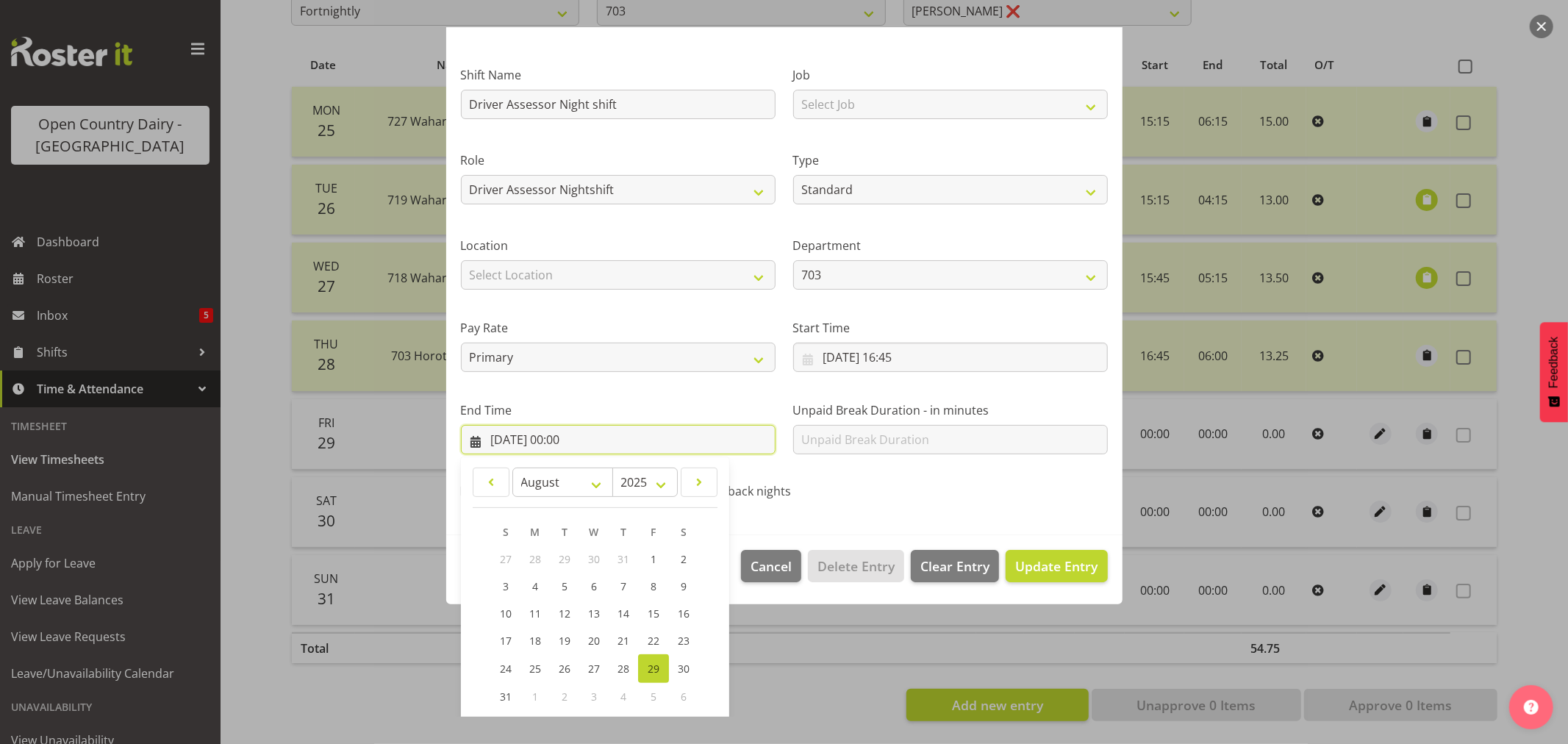
scroll to position [149, 0]
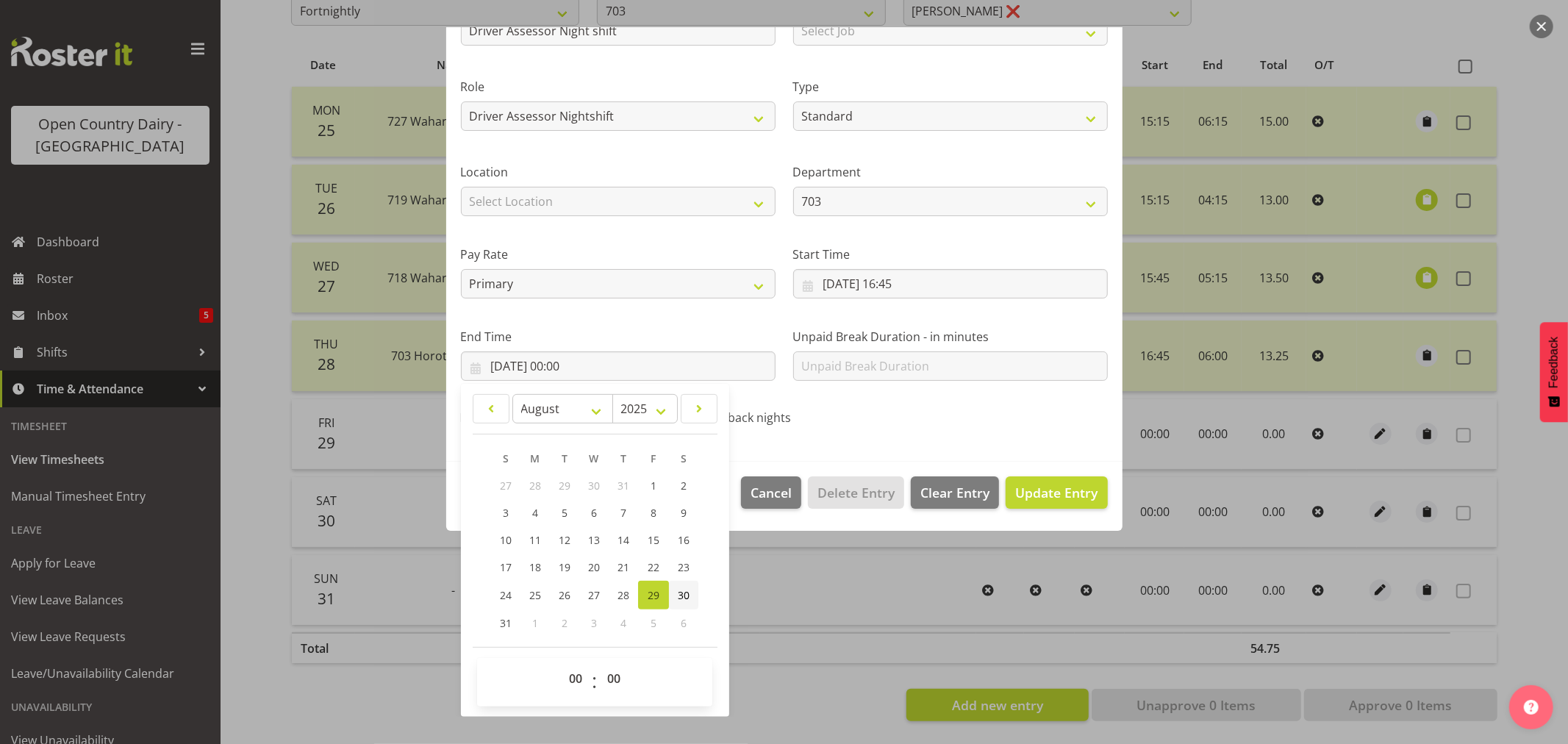
click at [686, 594] on span "30" at bounding box center [683, 595] width 11 height 14
type input "[DATE] 00:00"
click at [1044, 490] on span "Update Entry" at bounding box center [1056, 492] width 82 height 17
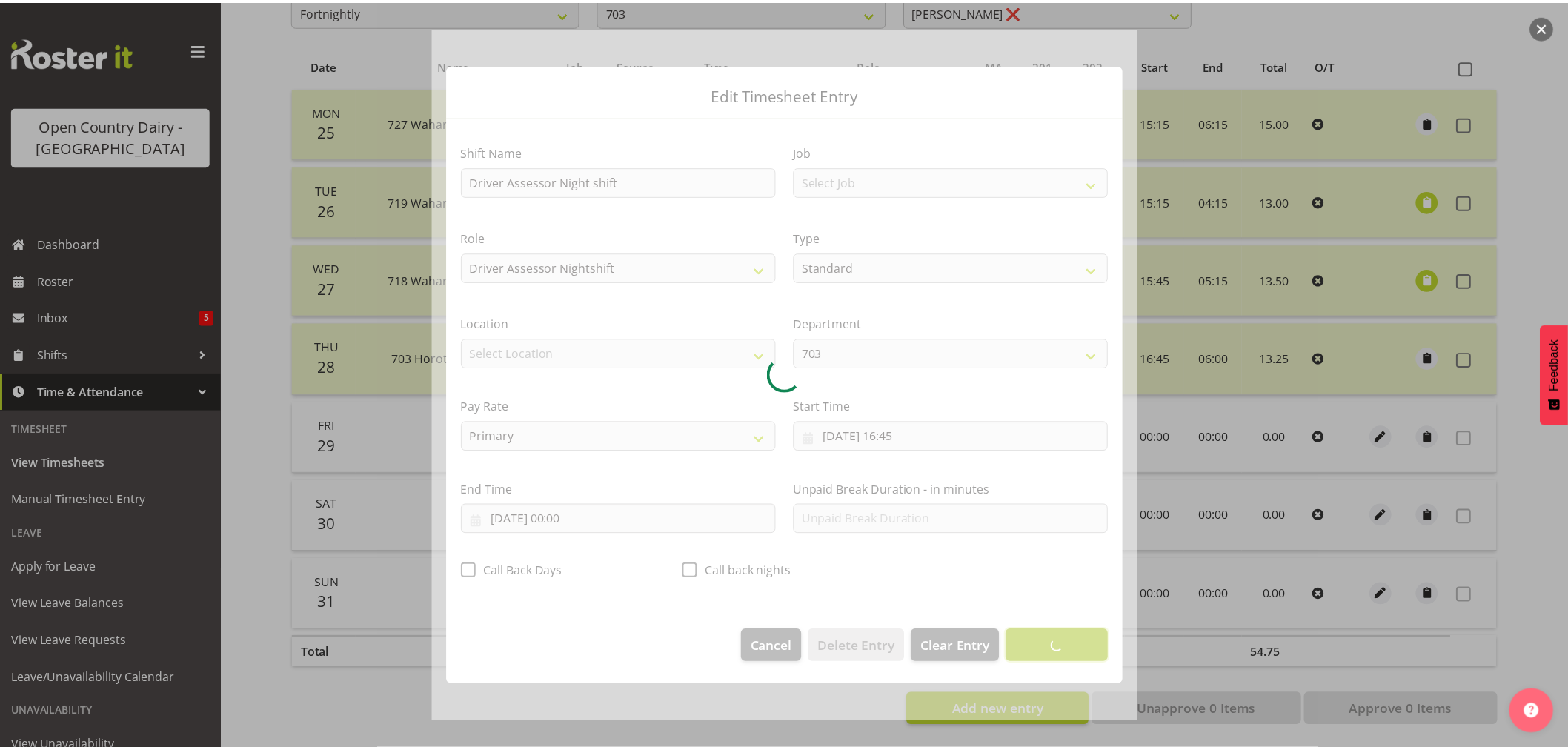
scroll to position [0, 0]
